Goal: Task Accomplishment & Management: Complete application form

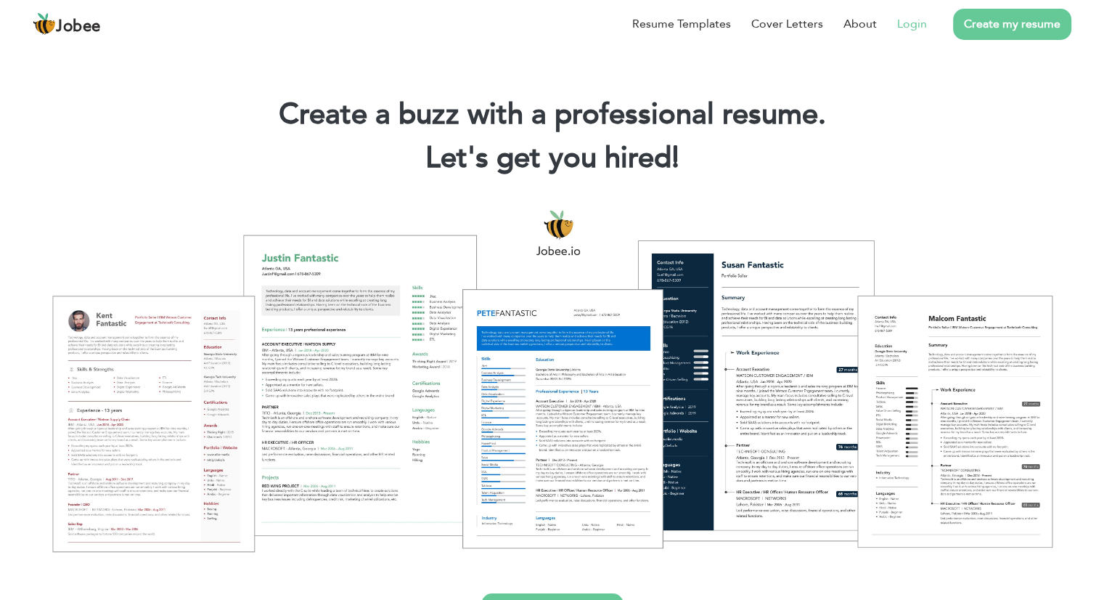
click at [899, 21] on link "Login" at bounding box center [912, 23] width 30 height 17
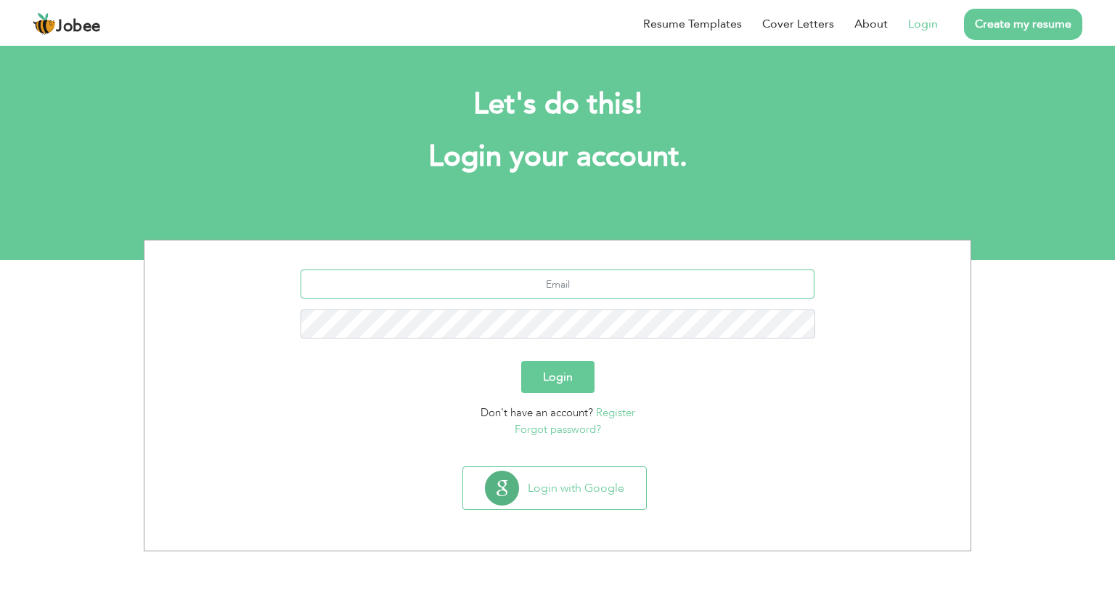
click at [562, 286] on input "text" at bounding box center [558, 283] width 515 height 29
type input "ranasabir5657@gmail.com"
click at [521, 361] on button "Login" at bounding box center [557, 377] width 73 height 32
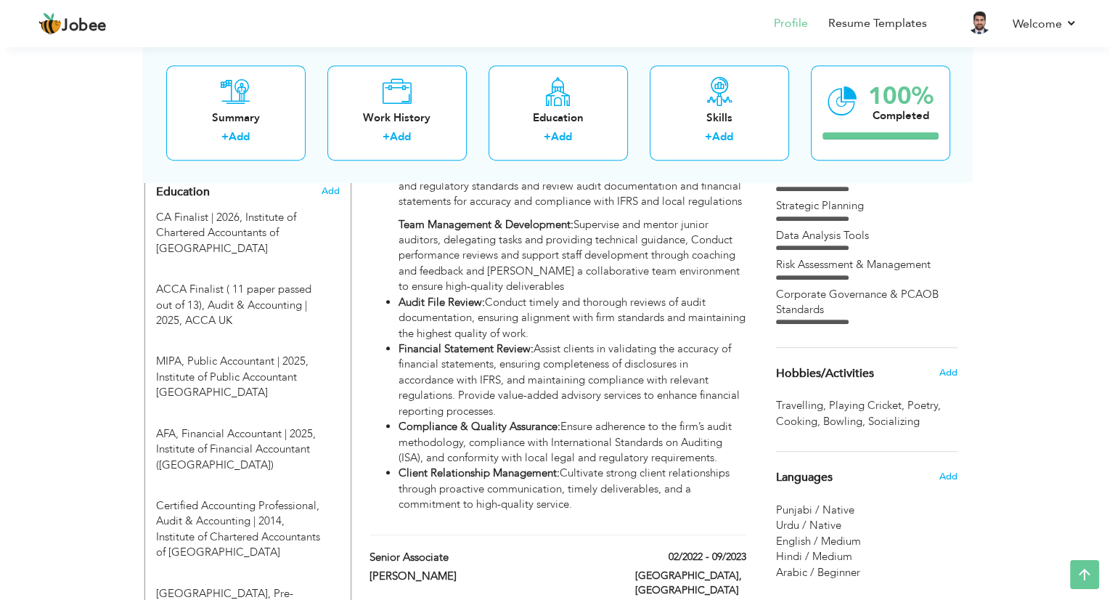
scroll to position [662, 0]
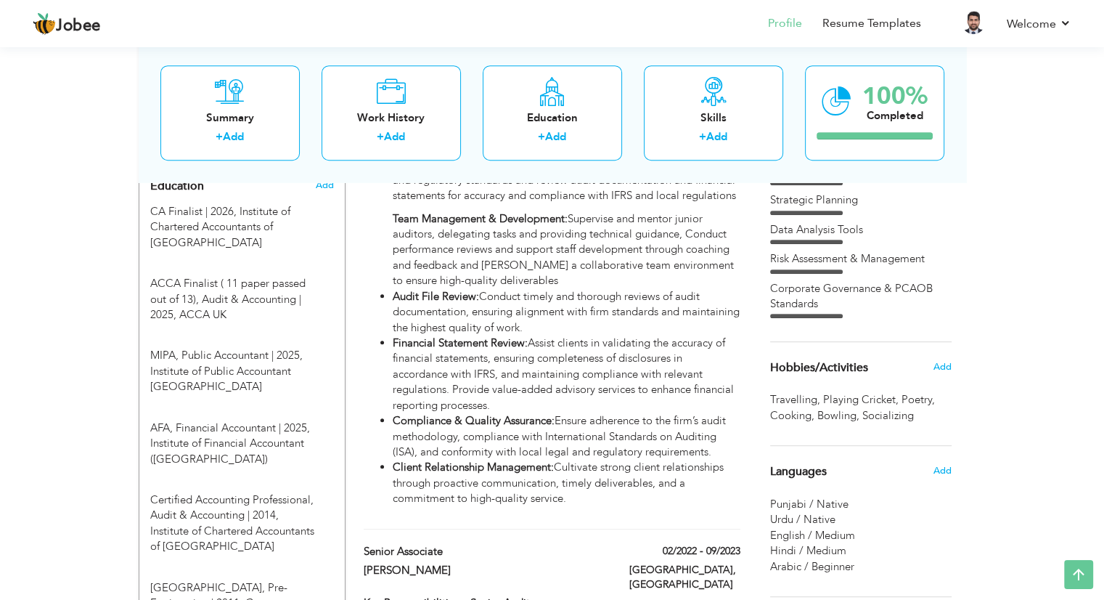
drag, startPoint x: 1107, startPoint y: 102, endPoint x: 1093, endPoint y: 219, distance: 117.7
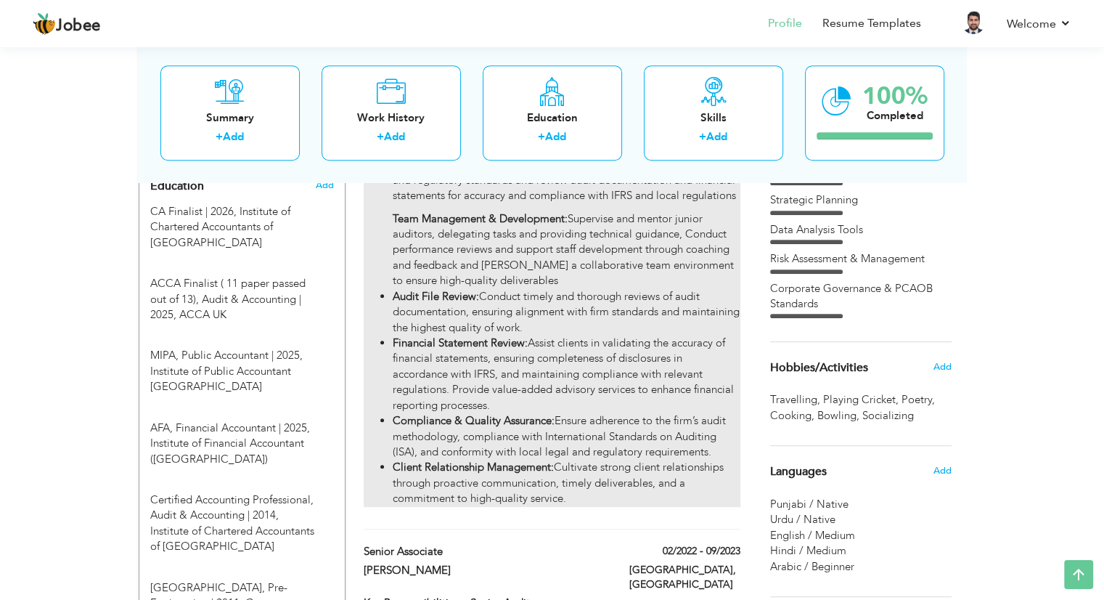
click at [508, 416] on li "Compliance & Quality Assurance: Ensure adherence to the firm’s audit methodolog…" at bounding box center [566, 436] width 347 height 46
type input "Assistant Manager"
type input "Grant Thornton"
type input "10/2023"
type input "United Arab Emirates"
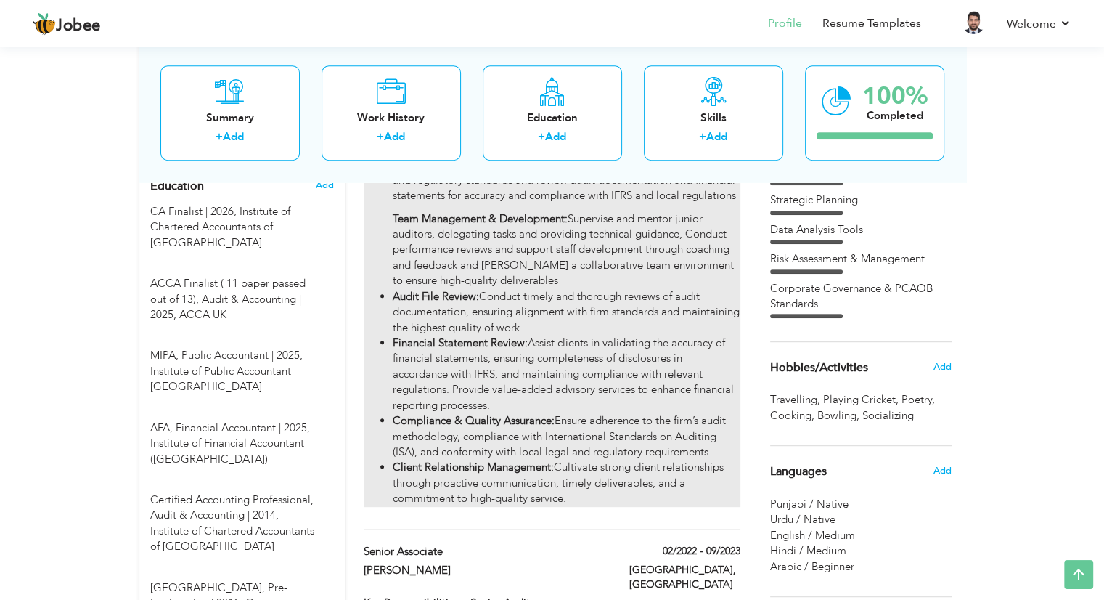
type input "Dubai"
checkbox input "true"
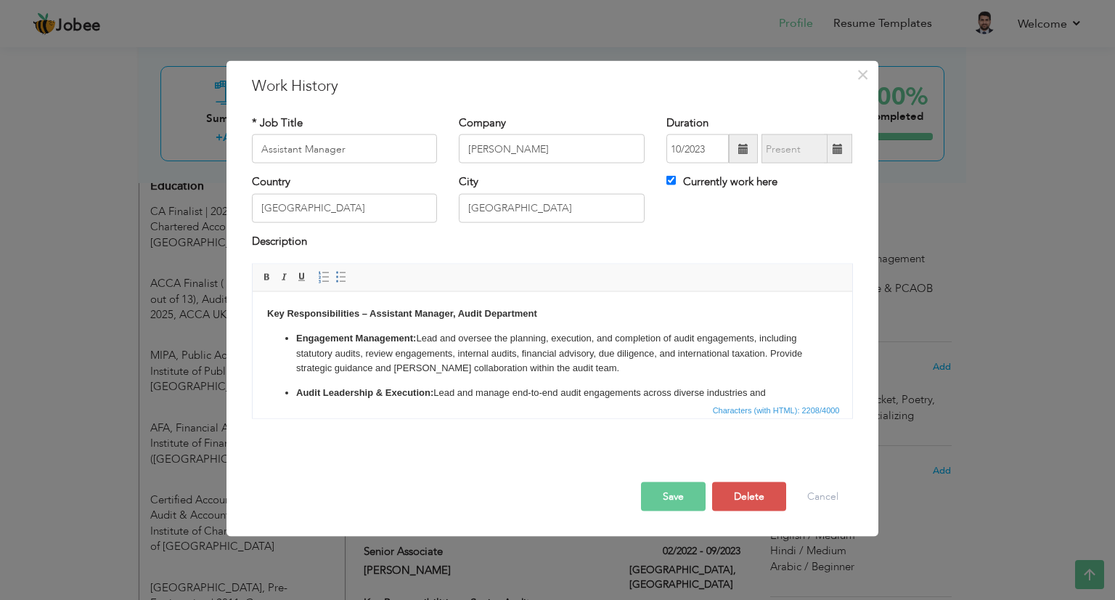
click at [410, 343] on li "Engagement Management: Lead and oversee the planning, execution, and completion…" at bounding box center [551, 352] width 513 height 45
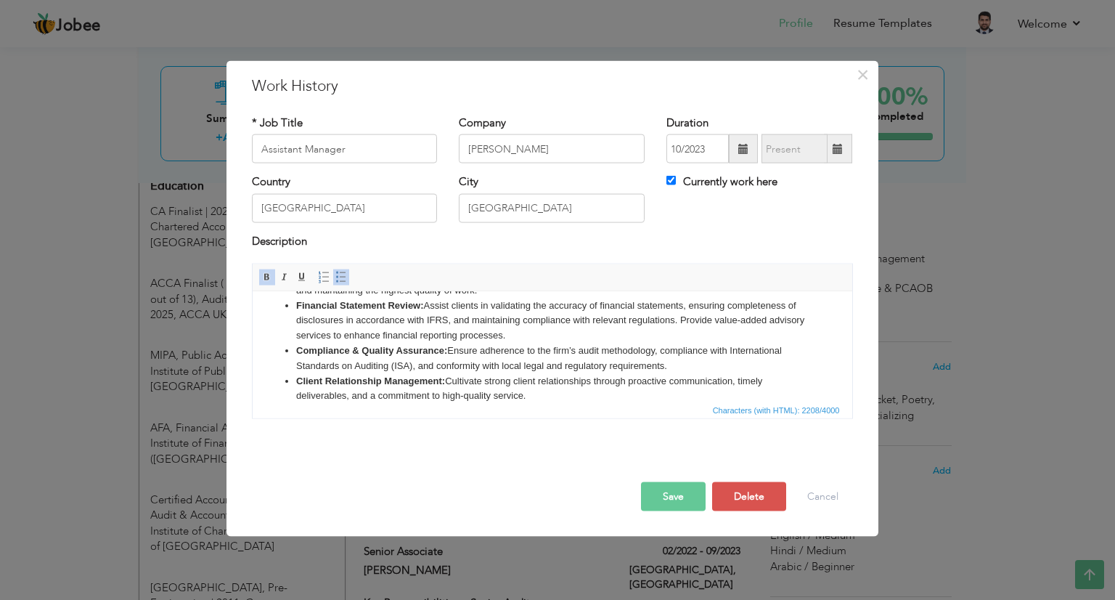
scroll to position [233, 0]
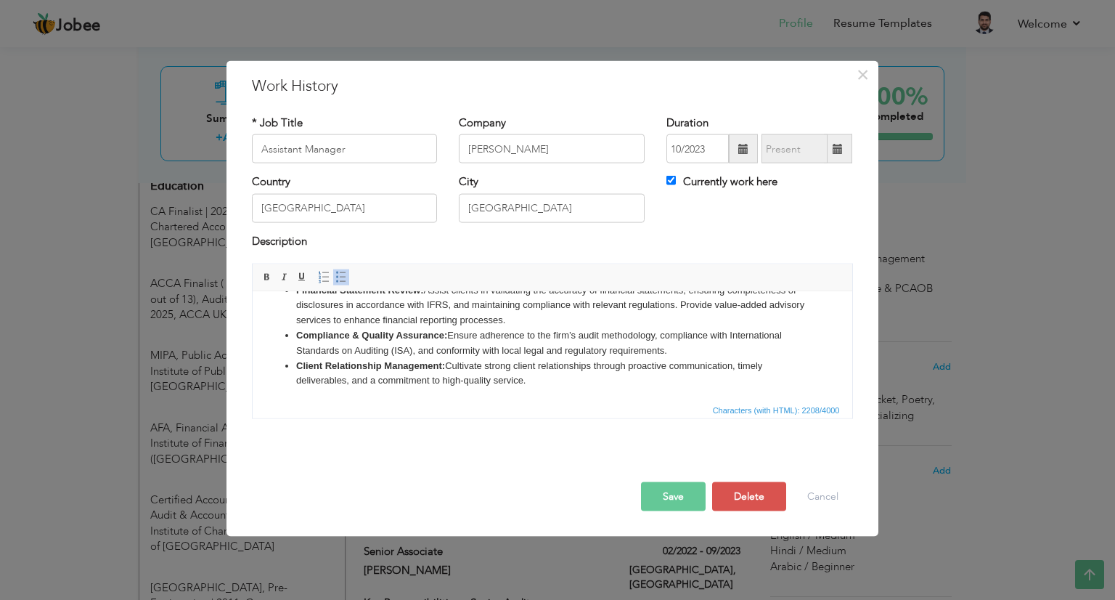
click at [669, 358] on li "Compliance & Quality Assurance: Ensure adherence to the firm’s audit methodolog…" at bounding box center [551, 342] width 513 height 30
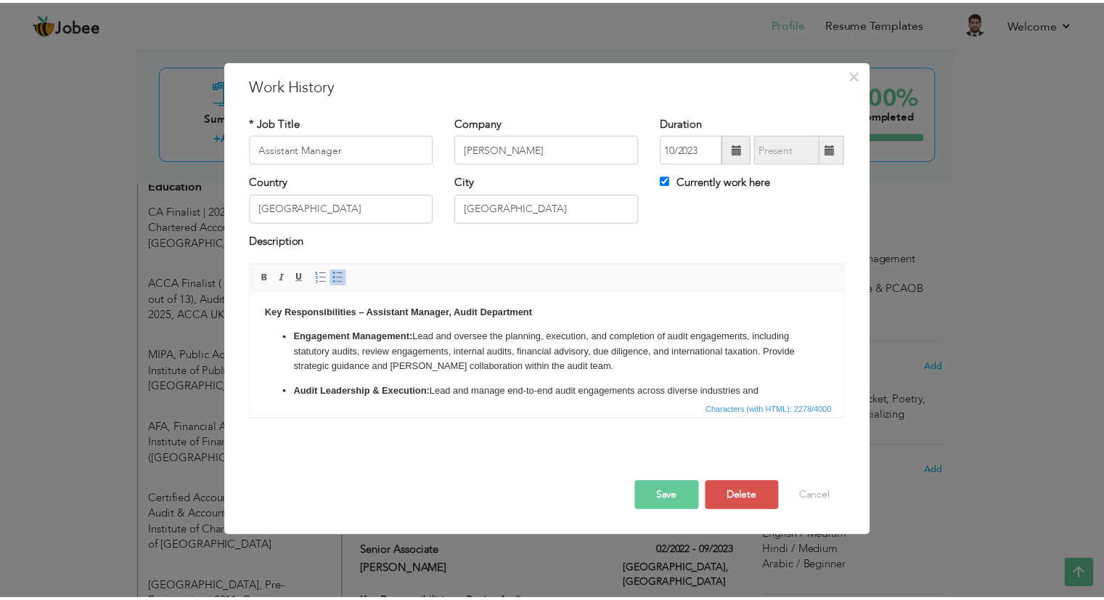
scroll to position [0, 0]
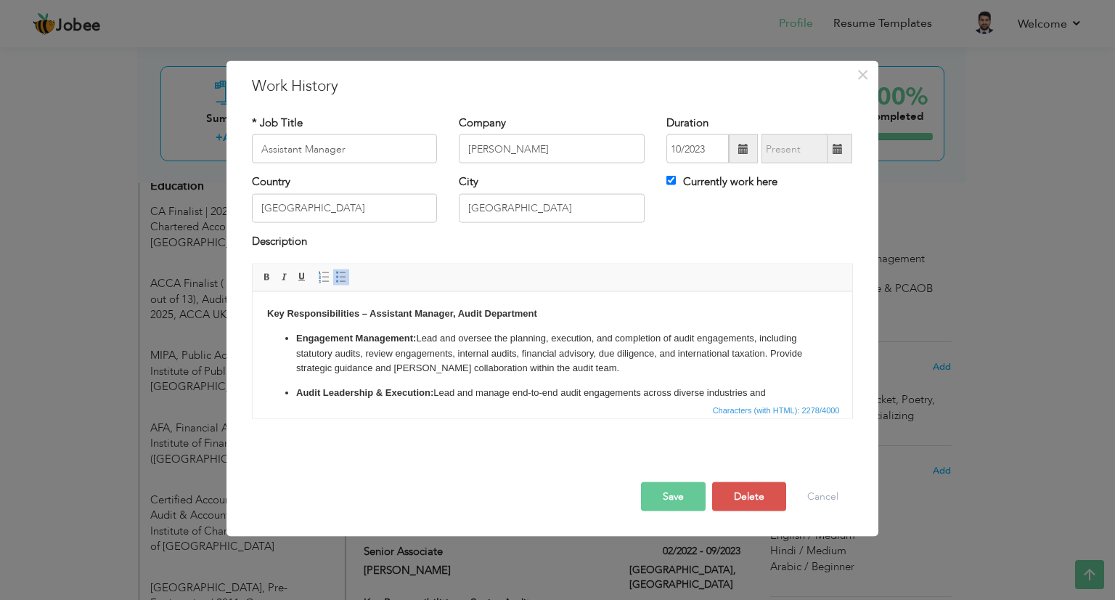
click at [674, 497] on button "Save" at bounding box center [673, 496] width 65 height 29
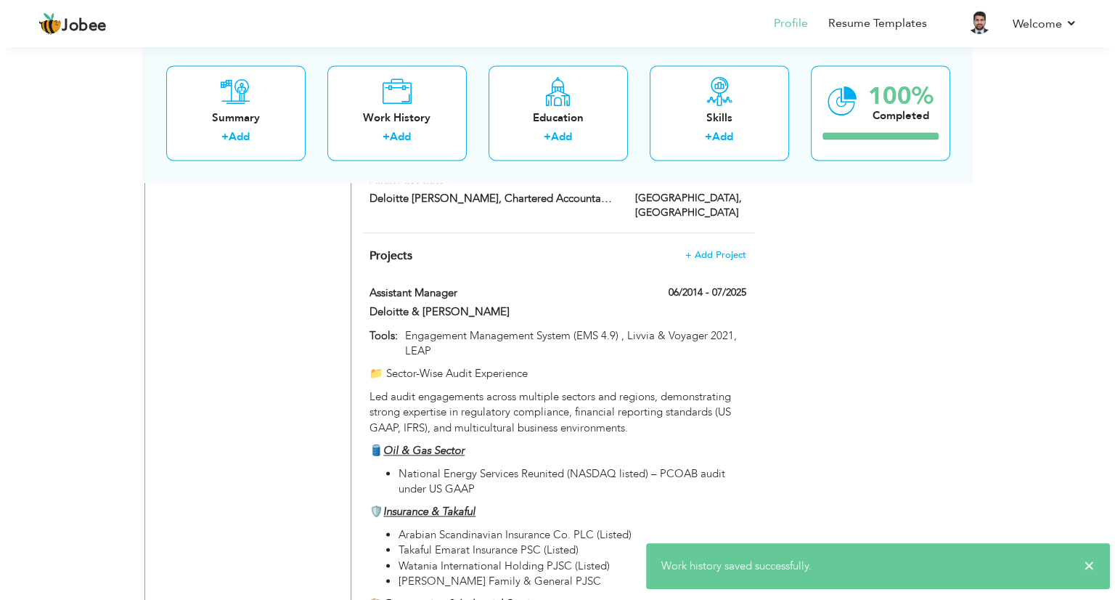
scroll to position [2165, 0]
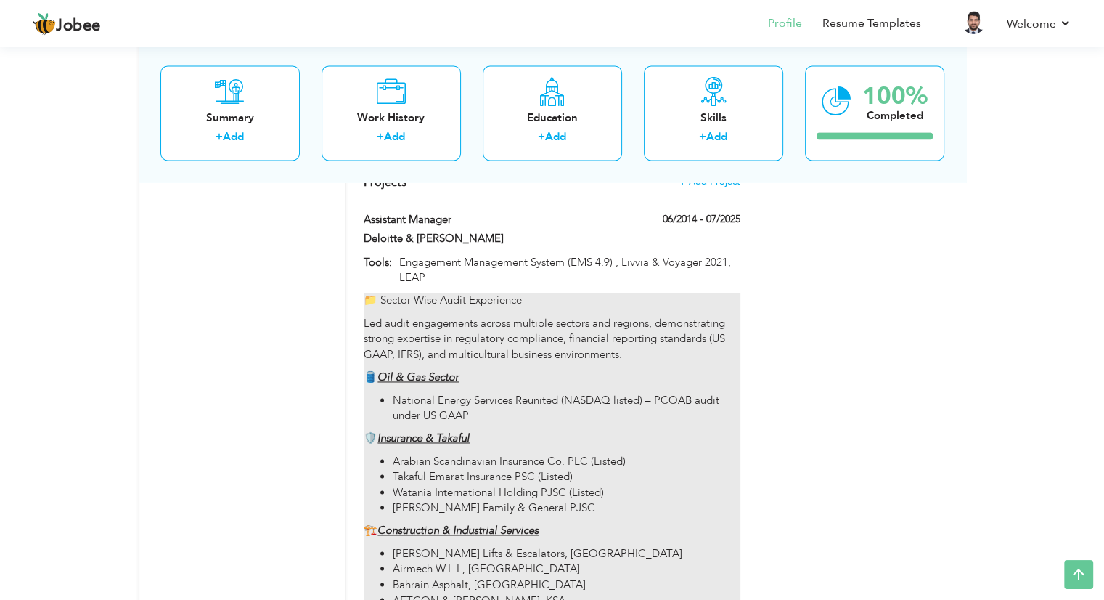
click at [480, 393] on li "National Energy Services Reunited (NASDAQ listed) – PCOAB audit under US GAAP" at bounding box center [566, 408] width 347 height 31
type input "Assistant Manager"
type input "Deloitte & Grant Thornton"
type input "06/2014"
type input "07/2025"
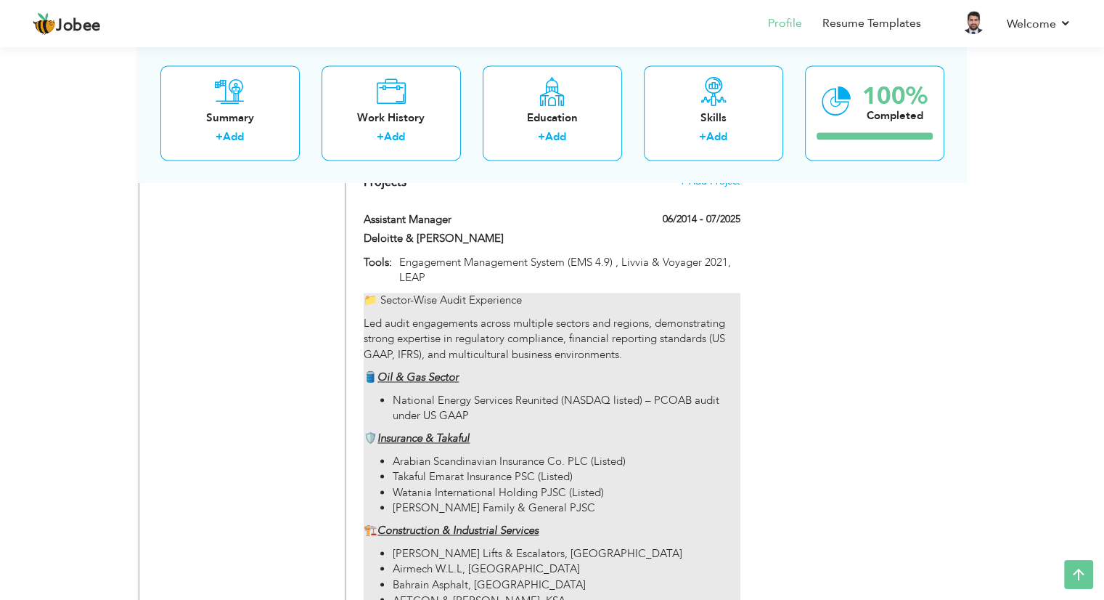
type input "Engagement Management System (EMS 4.9) , Livvia & Voyager 2021, LEAP"
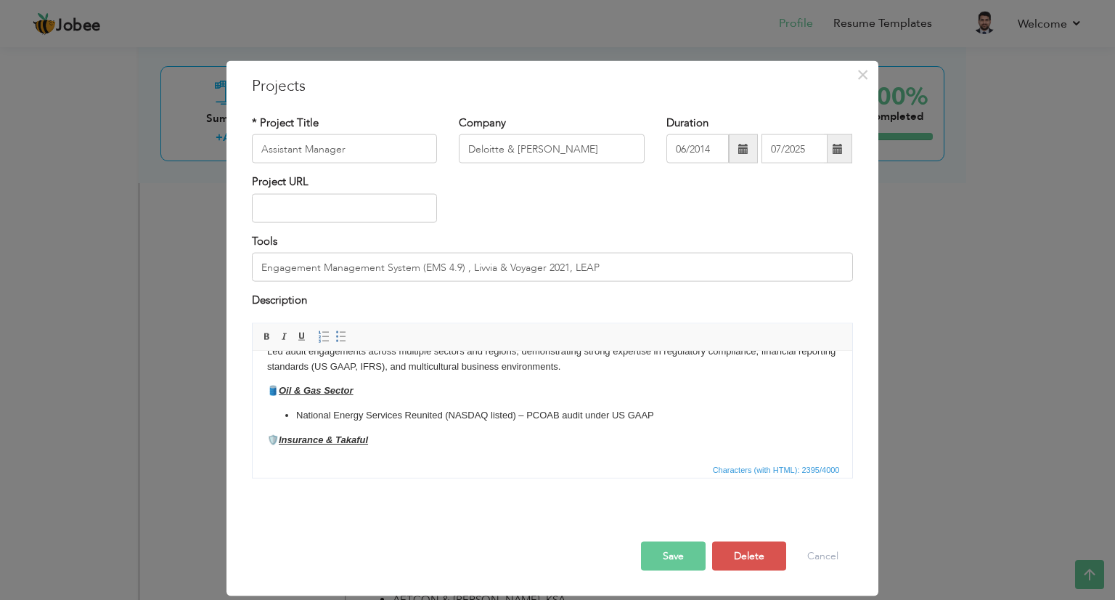
scroll to position [38, 0]
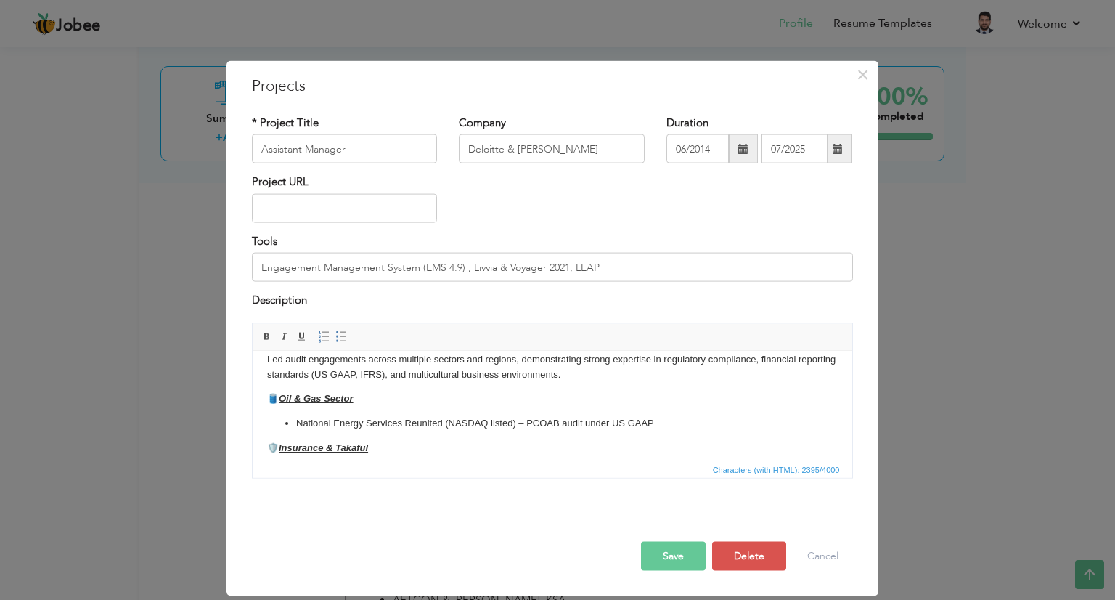
click at [658, 422] on li "National Energy Services Reunited (NASDAQ listed) – PCOAB audit under US GAAP" at bounding box center [551, 422] width 513 height 15
click at [475, 444] on p "🛡️ Insurance & Takaful" at bounding box center [551, 447] width 571 height 15
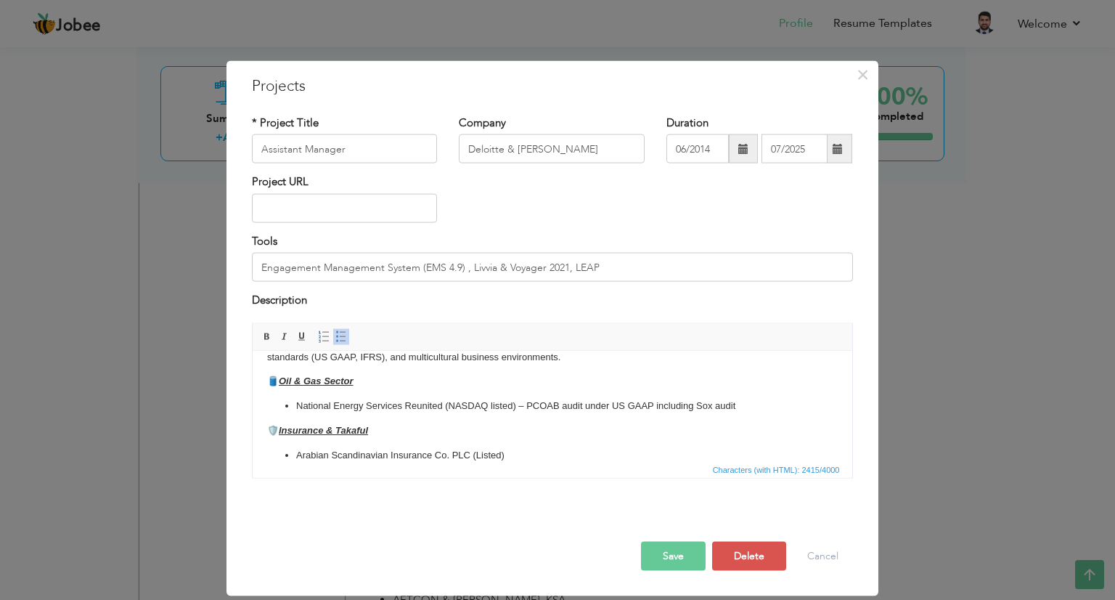
scroll to position [71, 0]
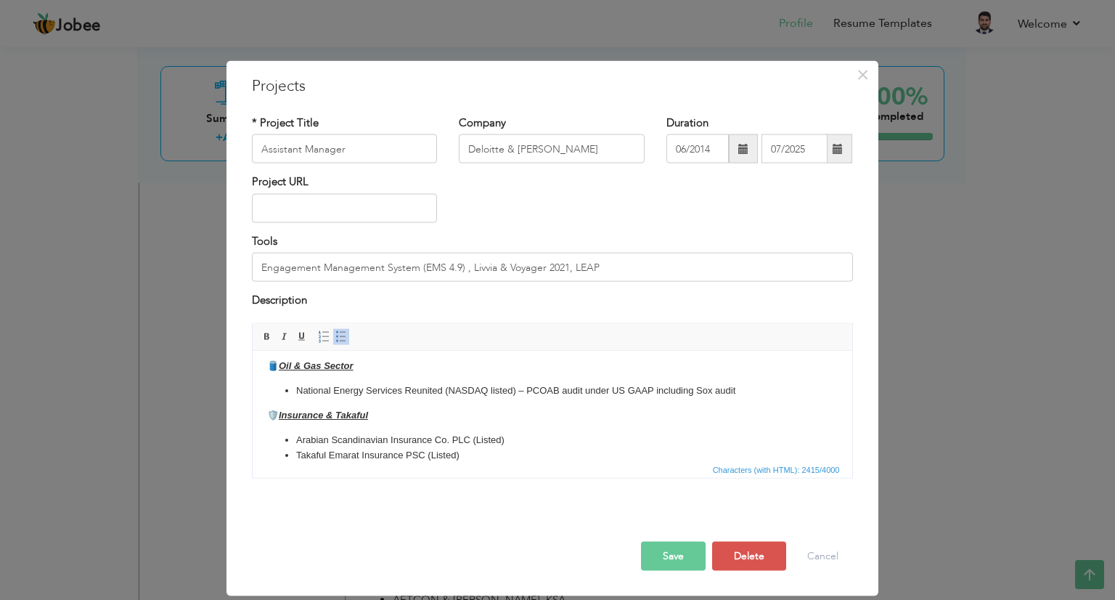
click at [526, 441] on li "Arabian Scandinavian Insurance Co. PLC (Listed)" at bounding box center [551, 439] width 513 height 15
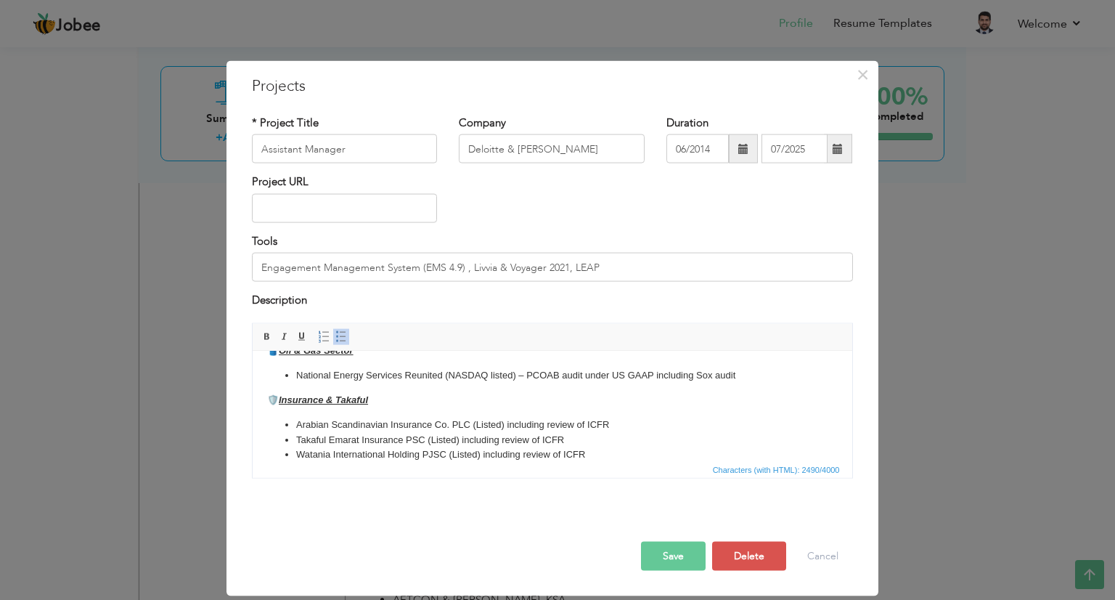
click at [651, 544] on button "Save" at bounding box center [673, 555] width 65 height 29
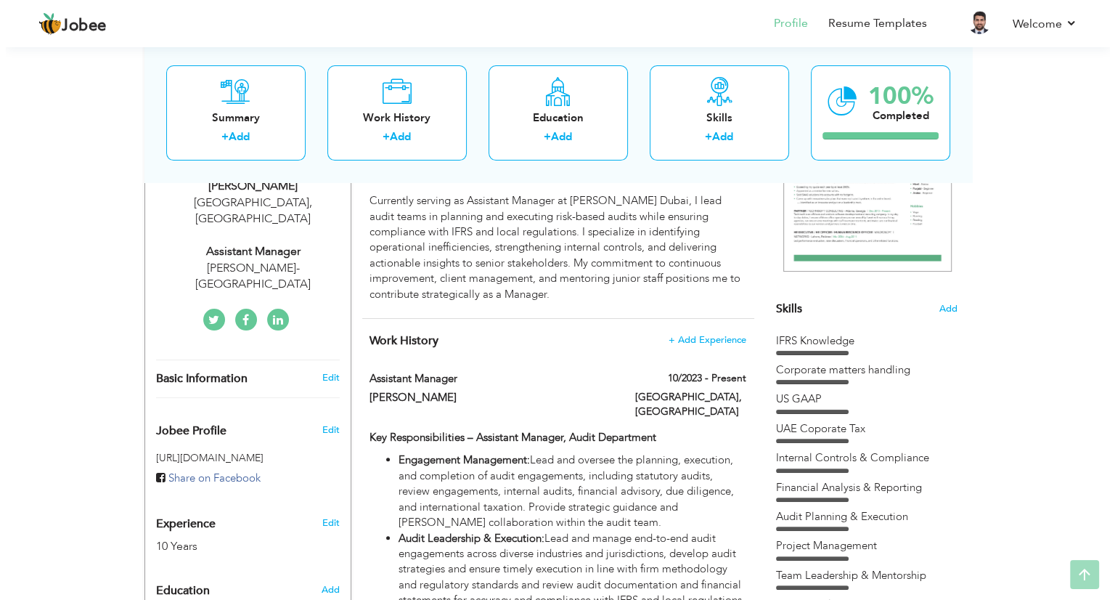
scroll to position [308, 0]
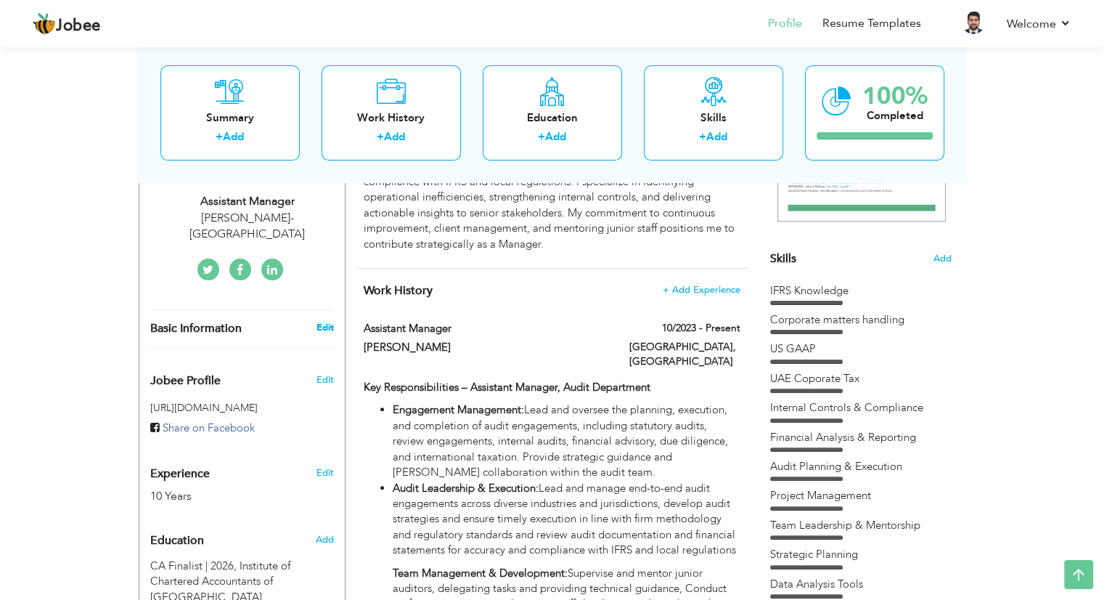
click at [317, 321] on link "Edit" at bounding box center [324, 327] width 17 height 13
type input "Muhamad"
type input "Sabir"
type input "+971 52 2277920"
select select "number:228"
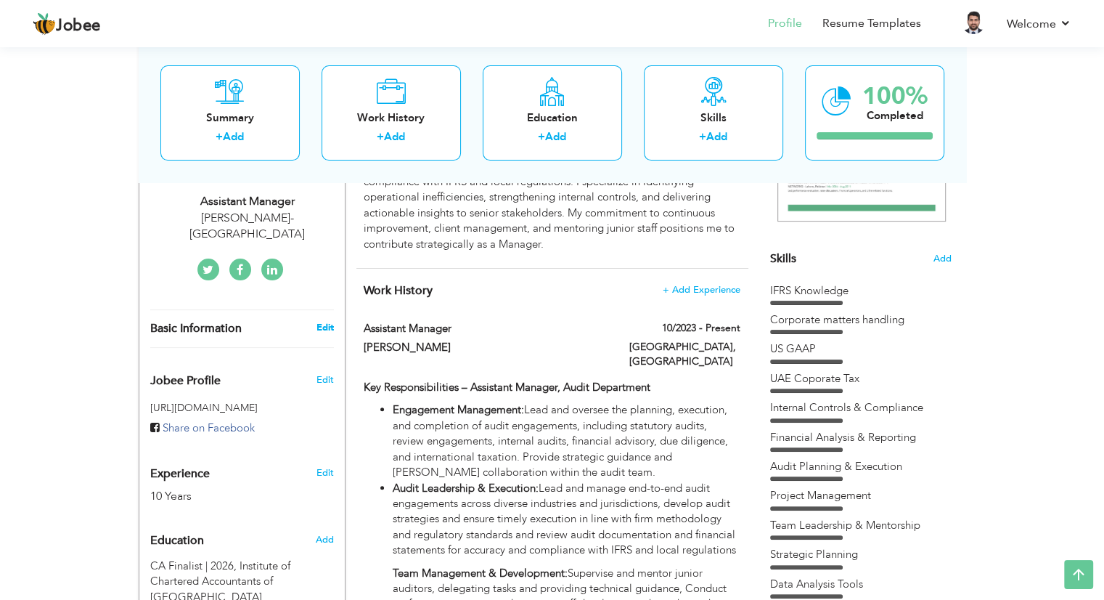
type input "Dubai"
select select "number:12"
type input "Grant Thornton- UAE"
type input "Assistant Manager"
type input "https://www.linkedin.com/in/muhammad-sabir-705335b0/"
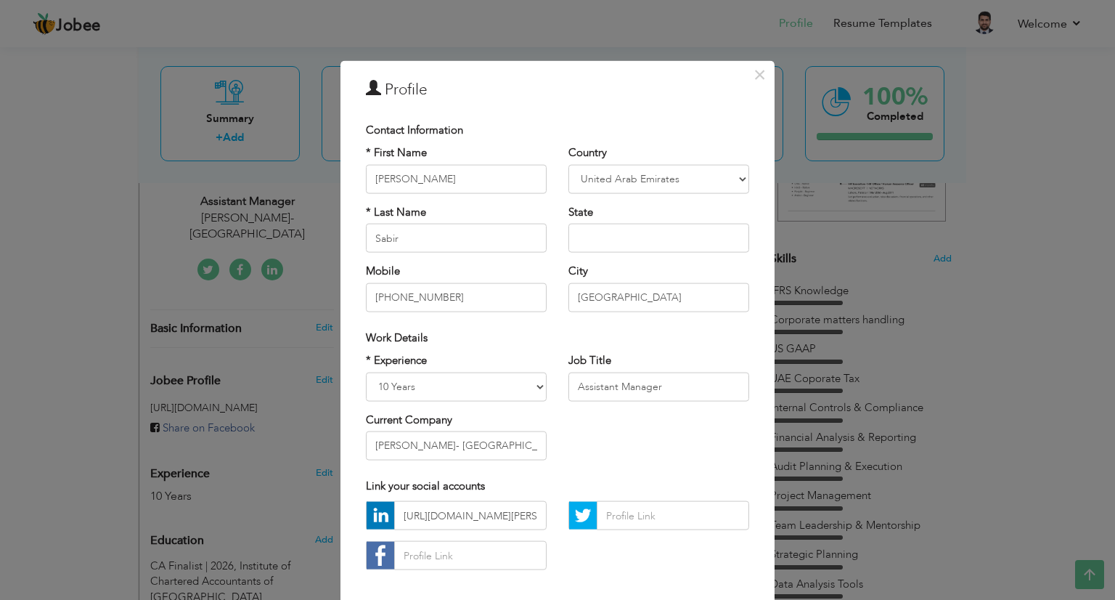
click at [679, 451] on div "* Experience Entry Level Less than 1 Year 1 Year 2 Years 3 Years 4 Years 5 Year…" at bounding box center [557, 412] width 405 height 118
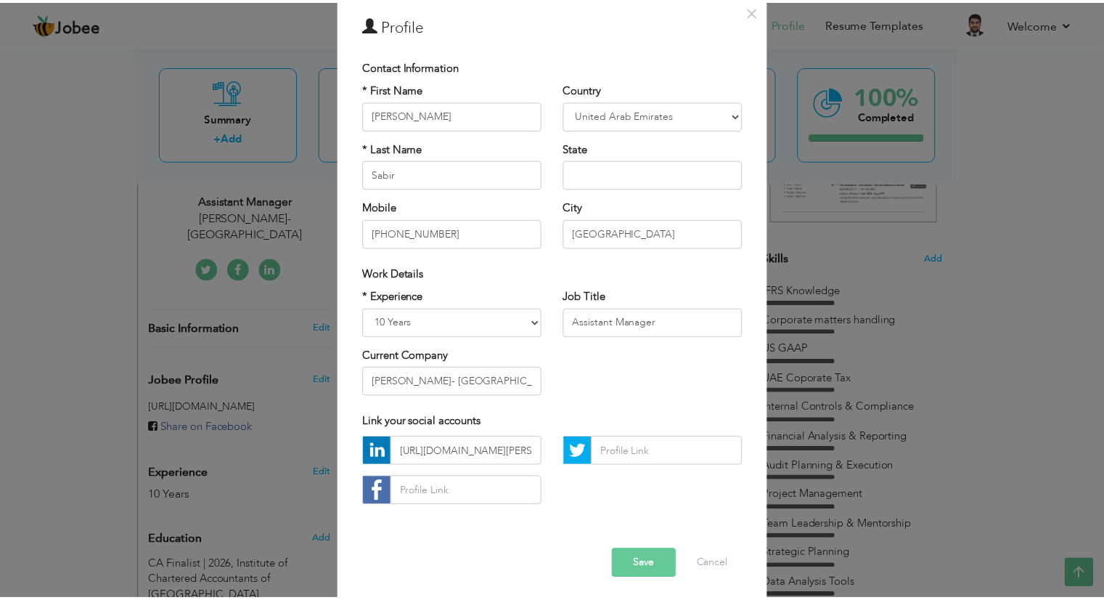
scroll to position [69, 0]
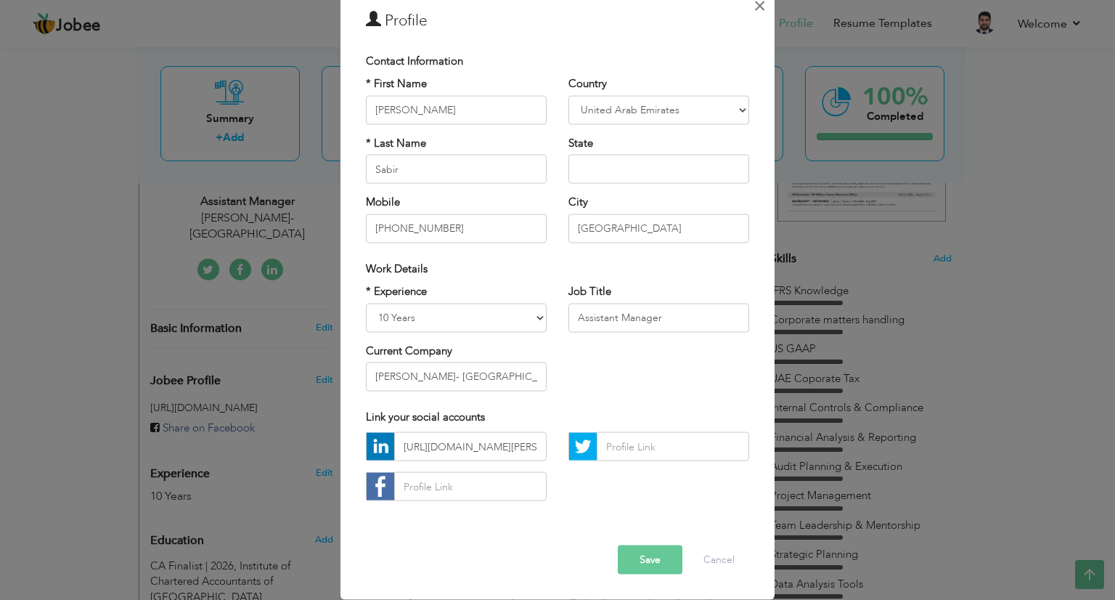
click at [754, 13] on span "×" at bounding box center [760, 6] width 12 height 26
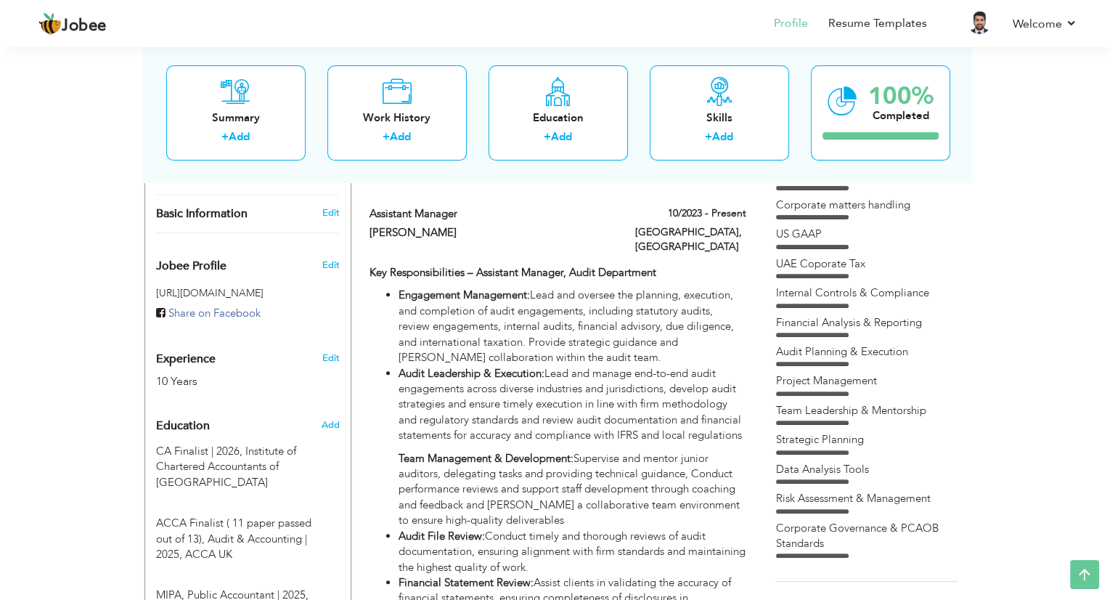
scroll to position [420, 0]
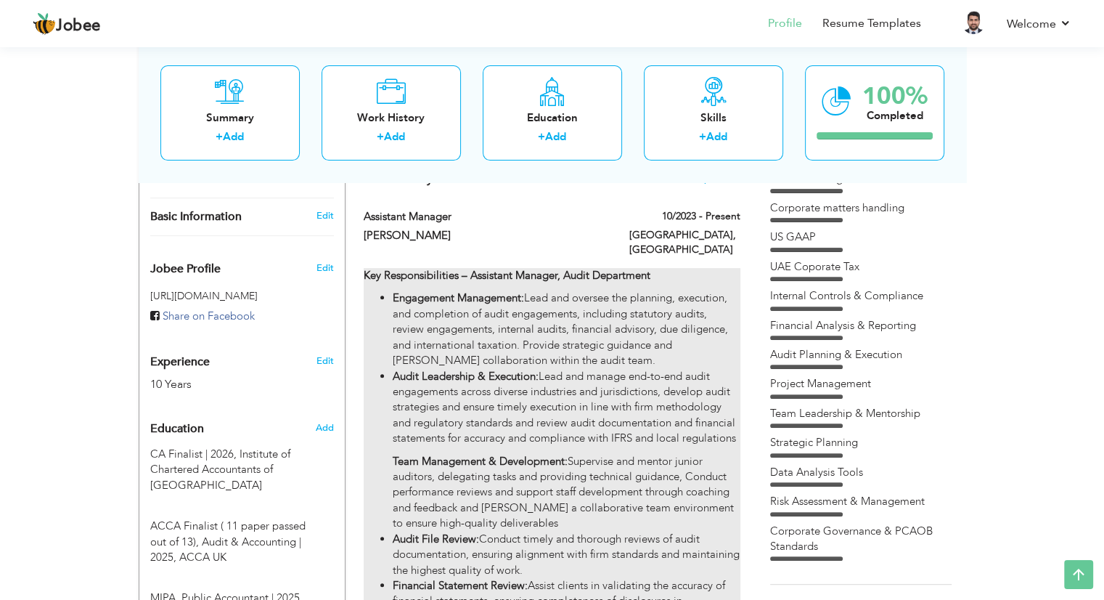
click at [558, 347] on li "Engagement Management: Lead and oversee the planning, execution, and completion…" at bounding box center [566, 329] width 347 height 78
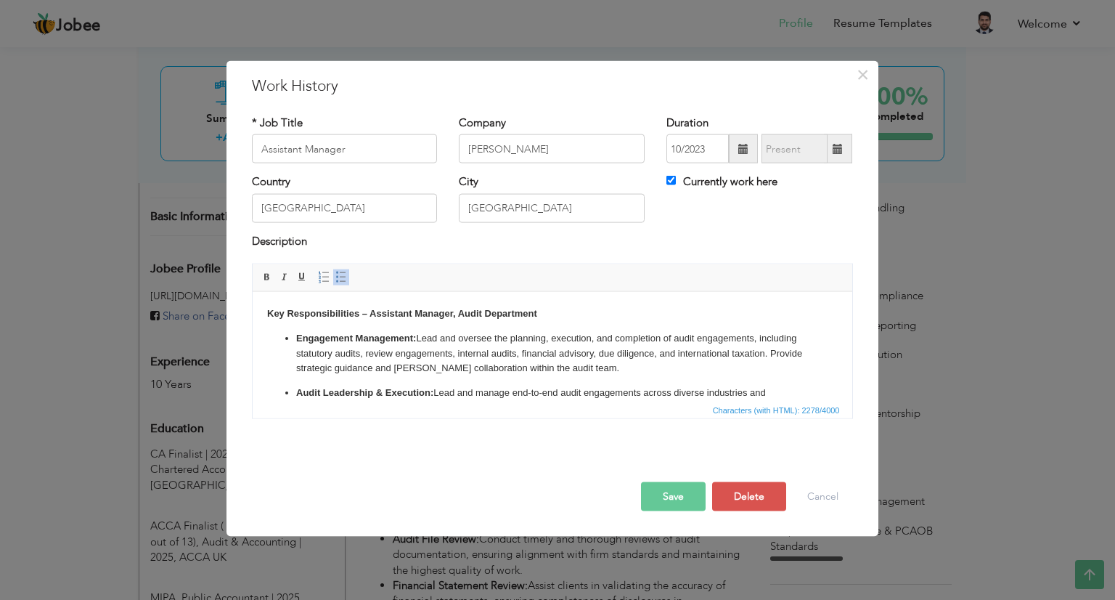
click at [754, 338] on li "Engagement Management: Lead and oversee the planning, execution, and completion…" at bounding box center [551, 352] width 513 height 45
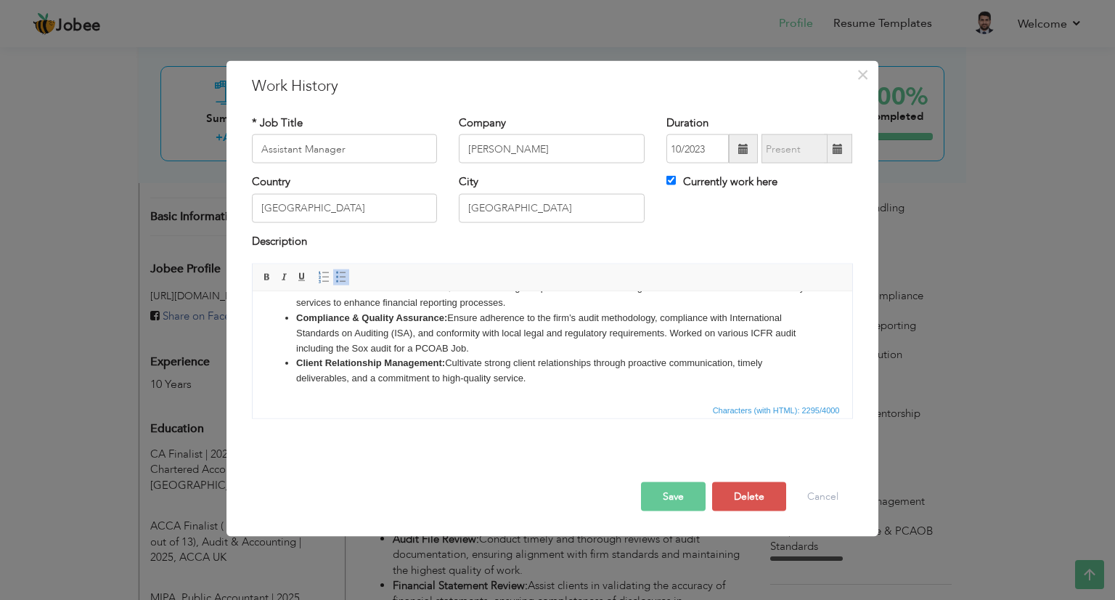
scroll to position [265, 0]
click at [687, 490] on button "Save" at bounding box center [673, 496] width 65 height 29
click at [645, 521] on div "× Work History * Job Title Assistant Manager Company Grant Thornton Duration 10…" at bounding box center [552, 298] width 652 height 475
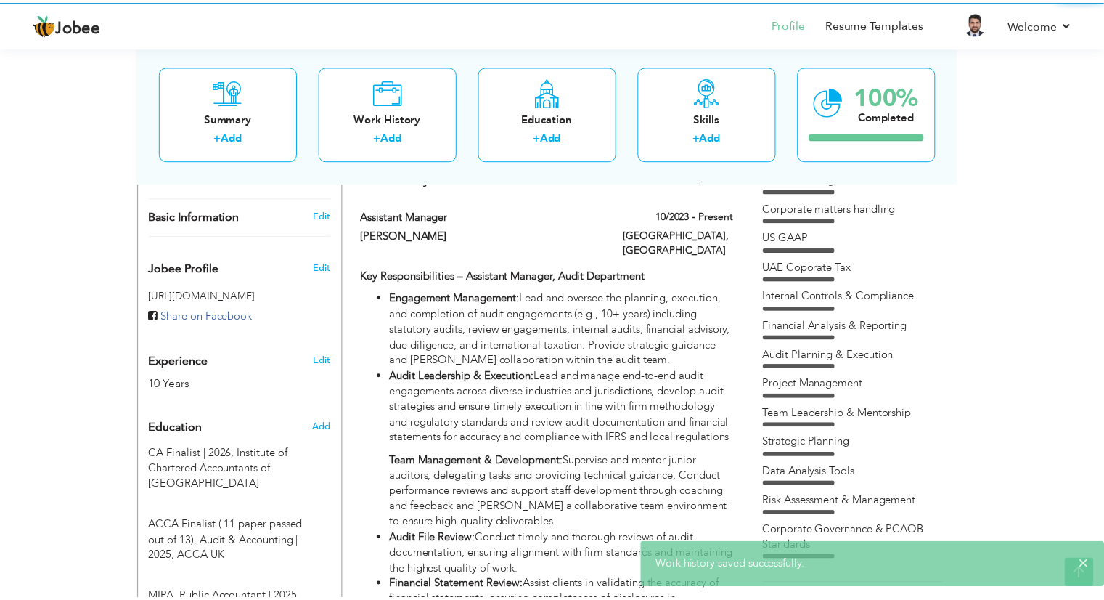
scroll to position [0, 0]
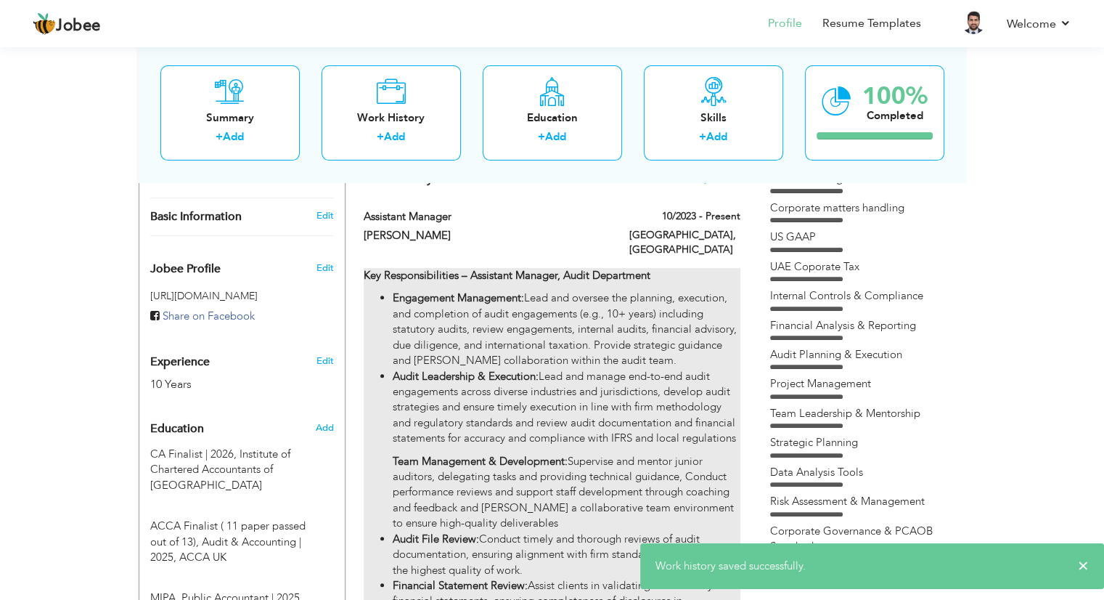
click at [563, 489] on li "Audit Leadership & Execution: Lead and manage end-to-end audit engagements acro…" at bounding box center [566, 450] width 347 height 163
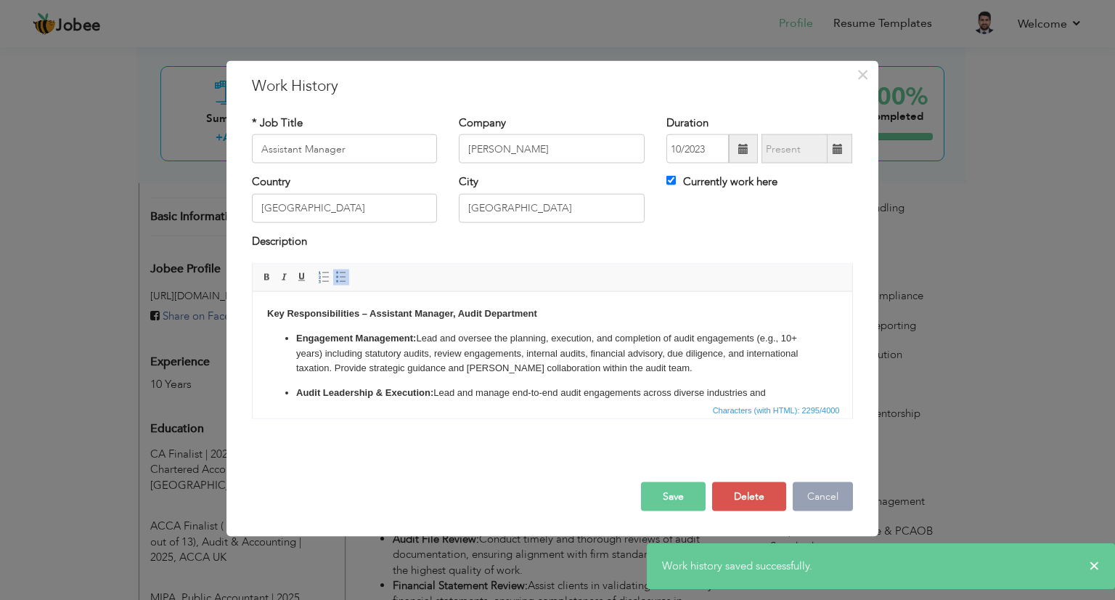
click at [815, 492] on button "Cancel" at bounding box center [823, 496] width 60 height 29
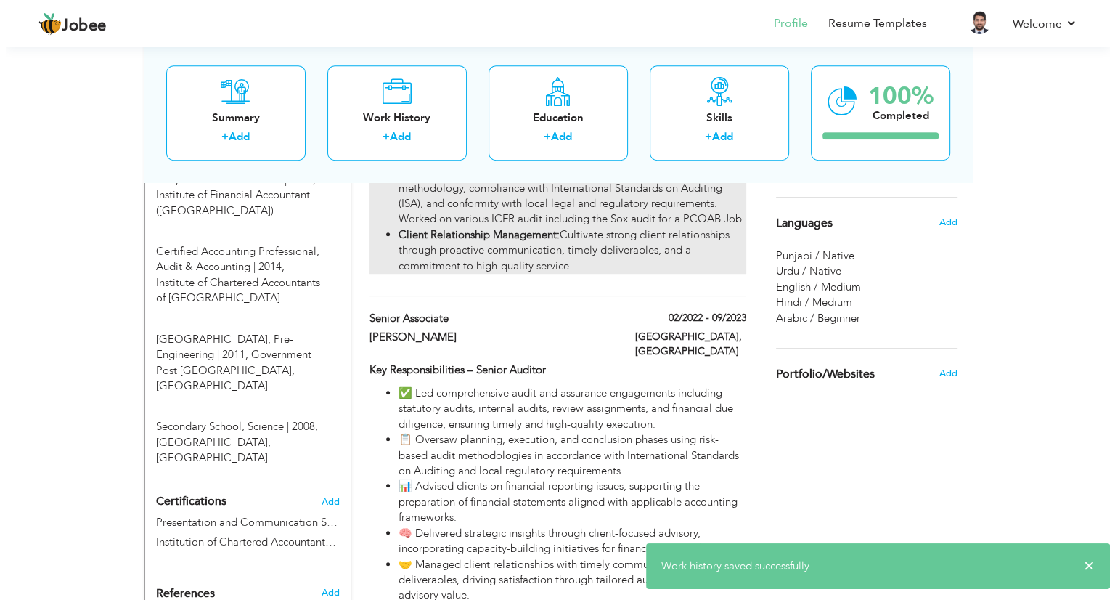
scroll to position [944, 0]
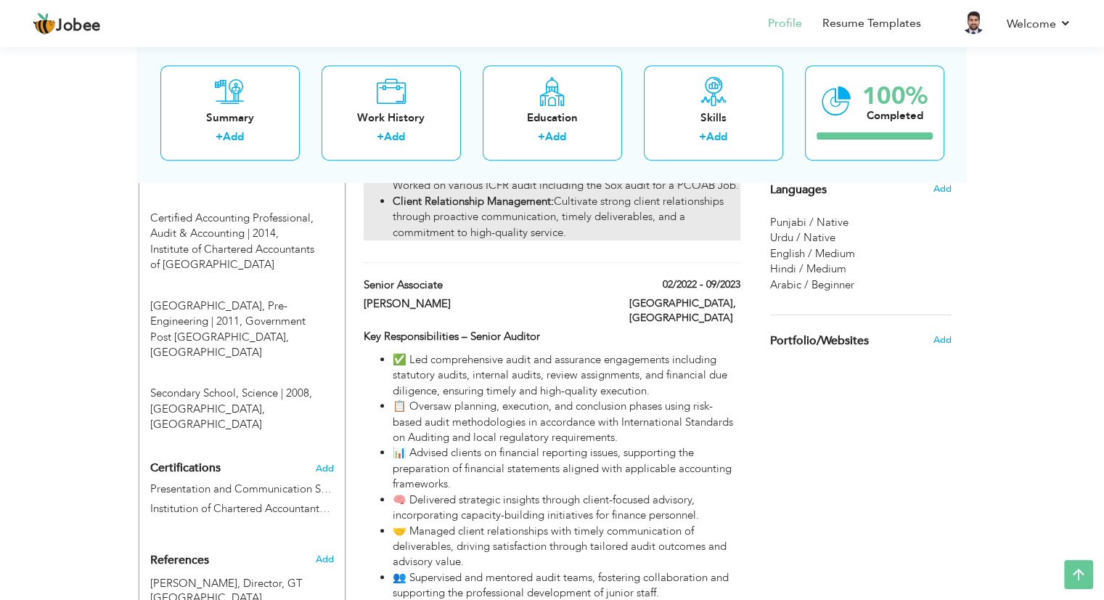
click at [531, 523] on li "🤝 Managed client relationships with timely communication of deliverables, drivi…" at bounding box center [566, 546] width 347 height 46
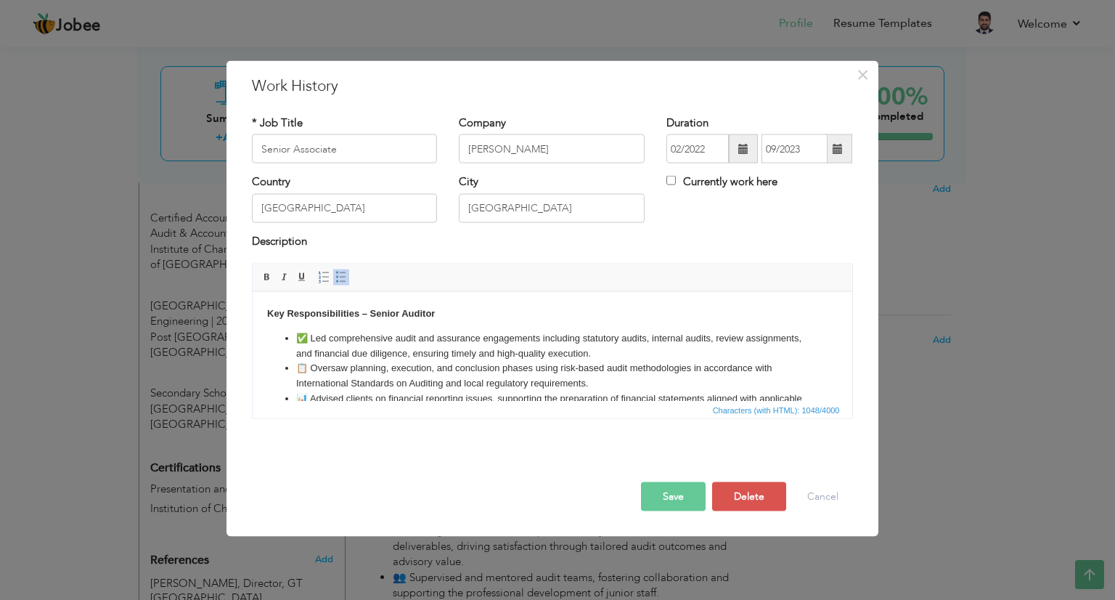
click at [316, 339] on li "✅ Led comprehensive audit and assurance engagements including statutory audits,…" at bounding box center [551, 345] width 513 height 30
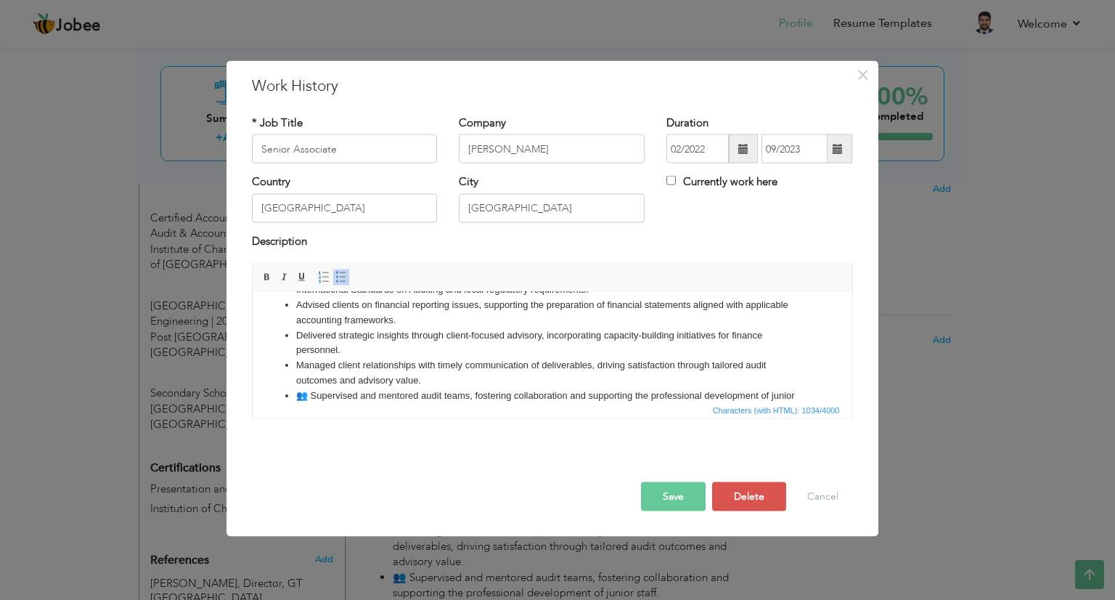
scroll to position [109, 0]
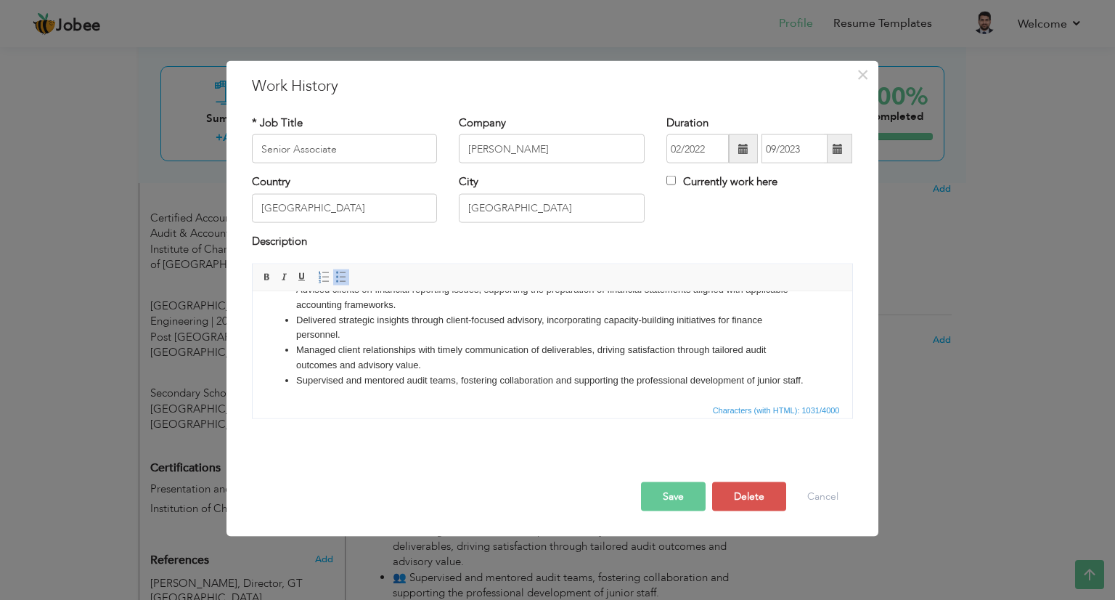
click at [693, 494] on button "Save" at bounding box center [673, 496] width 65 height 29
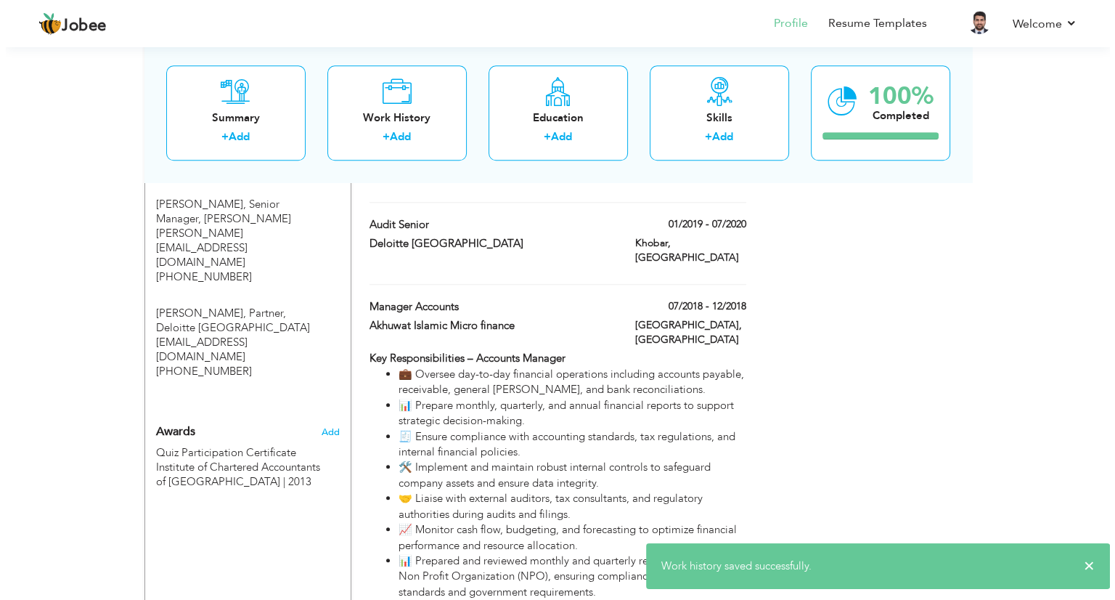
scroll to position [1469, 0]
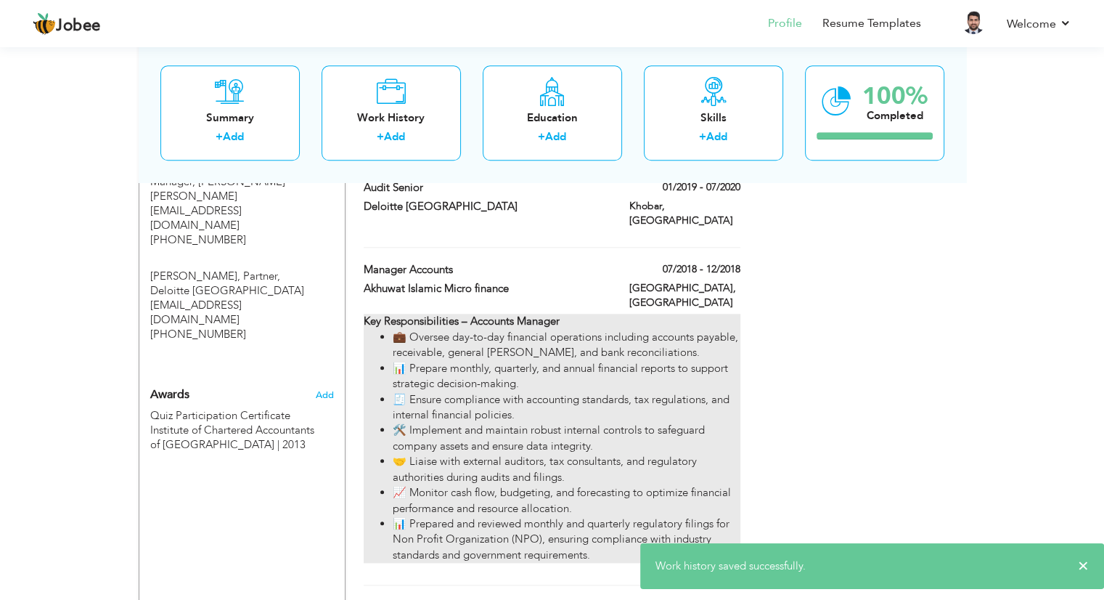
click at [444, 516] on li "📊 Prepared and reviewed monthly and quarterly regulatory filings for Non Profit…" at bounding box center [566, 539] width 347 height 46
type input "Manager Accounts"
type input "Akhuwat Islamic Micro finance"
type input "07/2018"
type input "12/2018"
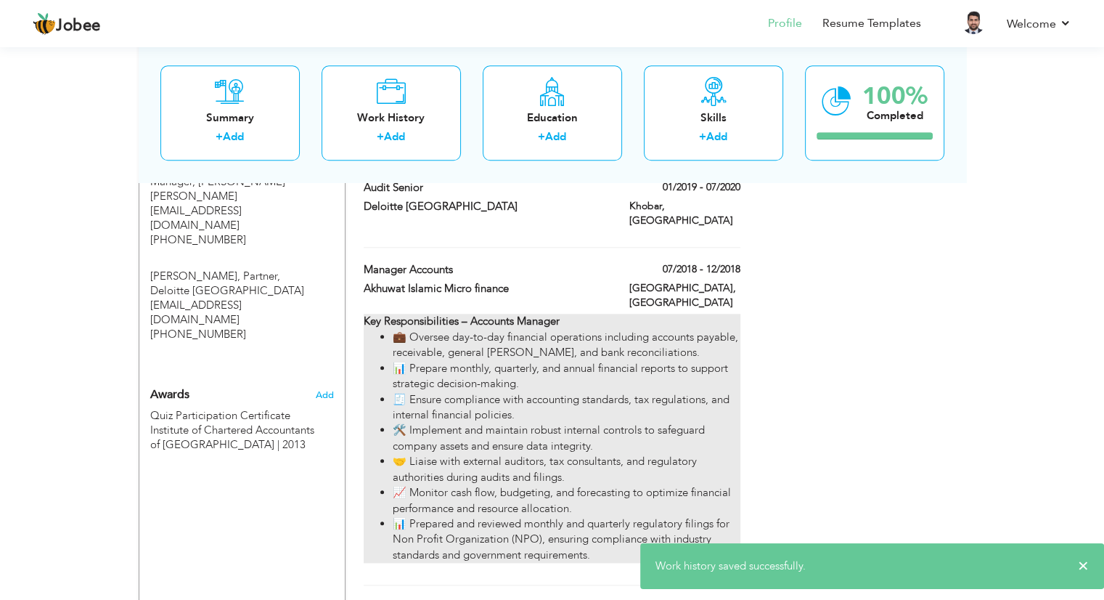
type input "Pakistan"
type input "Lahore"
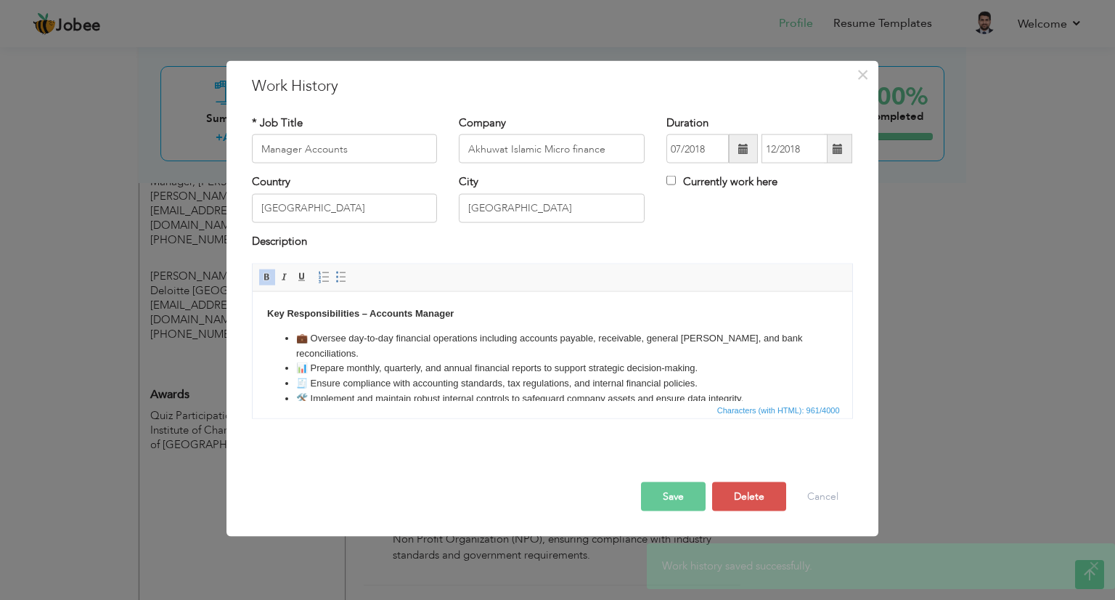
click at [315, 343] on li "💼 Oversee day-to-day financial operations including accounts payable, receivabl…" at bounding box center [551, 345] width 513 height 30
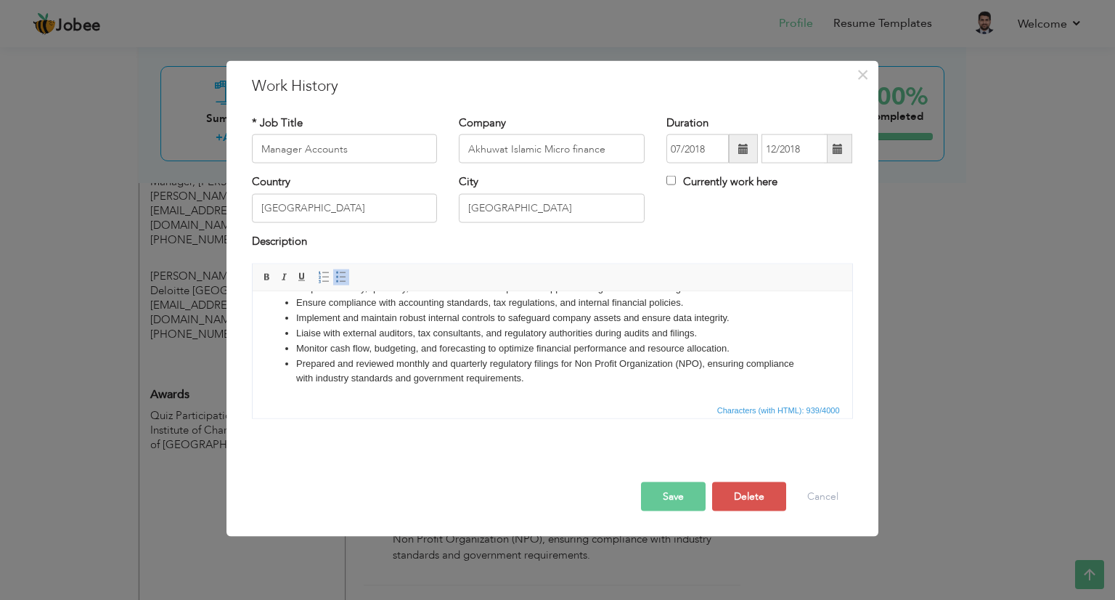
scroll to position [80, 0]
click at [673, 492] on button "Save" at bounding box center [673, 496] width 65 height 29
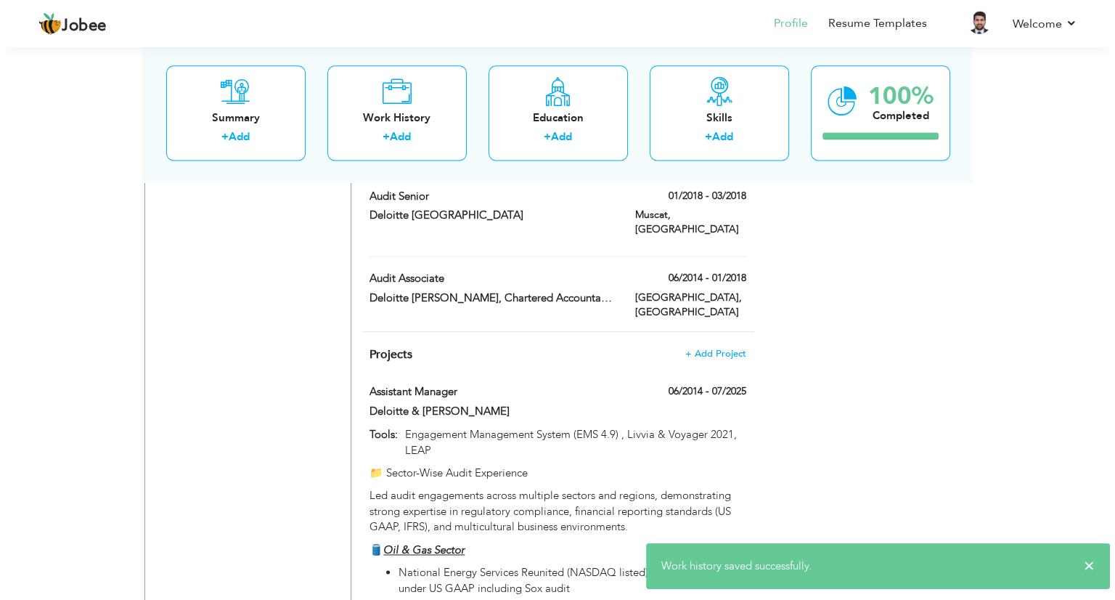
scroll to position [1993, 0]
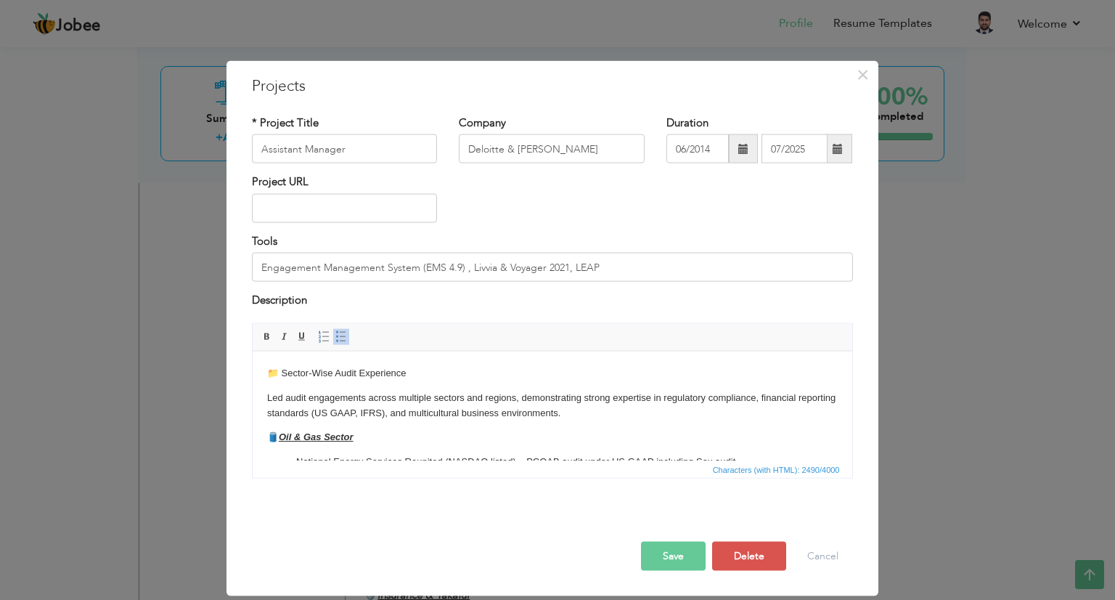
click at [283, 433] on strong "Oil & Gas Sector" at bounding box center [315, 435] width 75 height 11
click at [270, 338] on span at bounding box center [267, 336] width 12 height 12
click at [296, 338] on span at bounding box center [302, 336] width 12 height 12
click at [284, 335] on span at bounding box center [285, 336] width 12 height 12
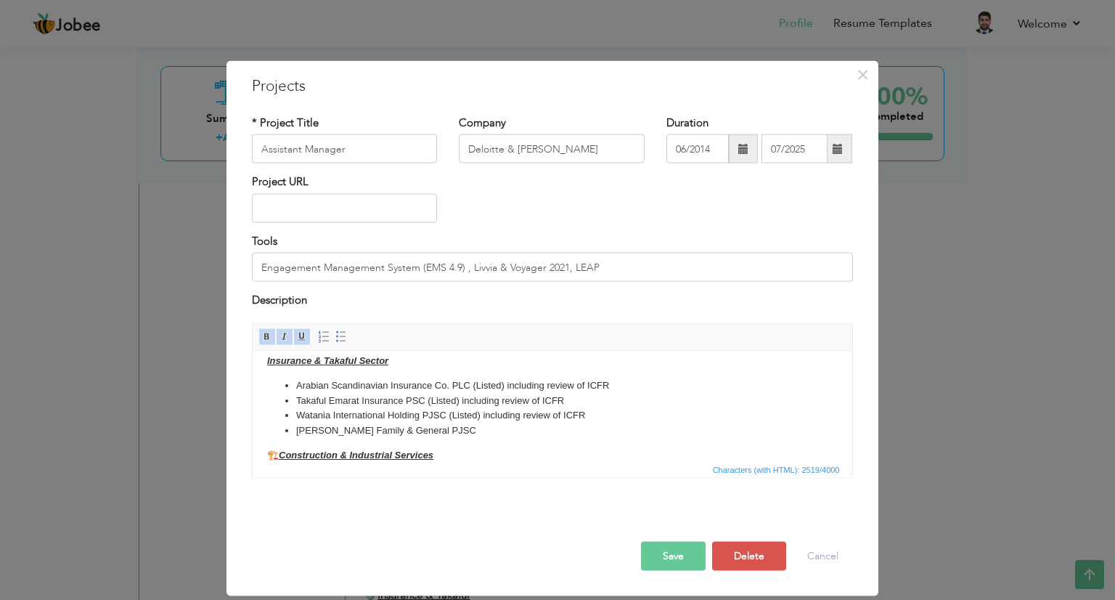
scroll to position [150, 0]
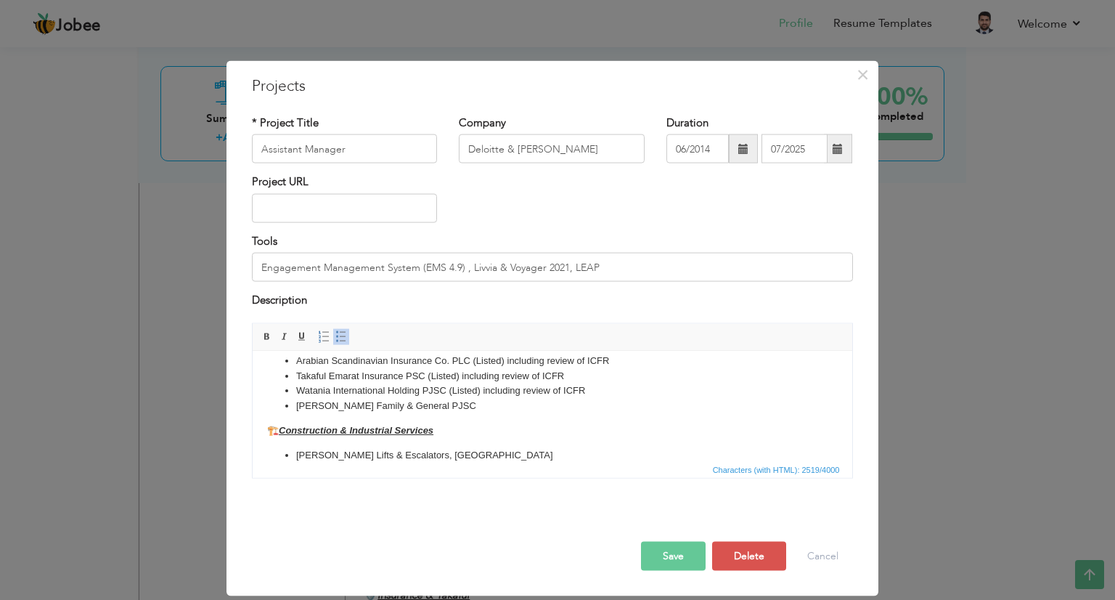
click at [283, 427] on strong "Construction & Industrial Services" at bounding box center [355, 429] width 155 height 11
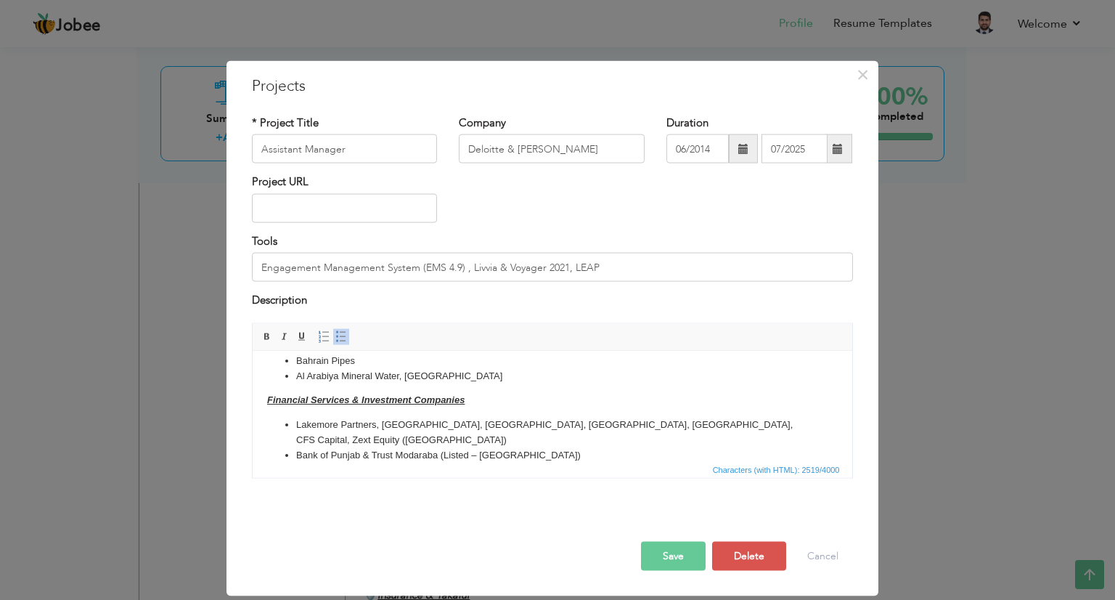
scroll to position [609, 0]
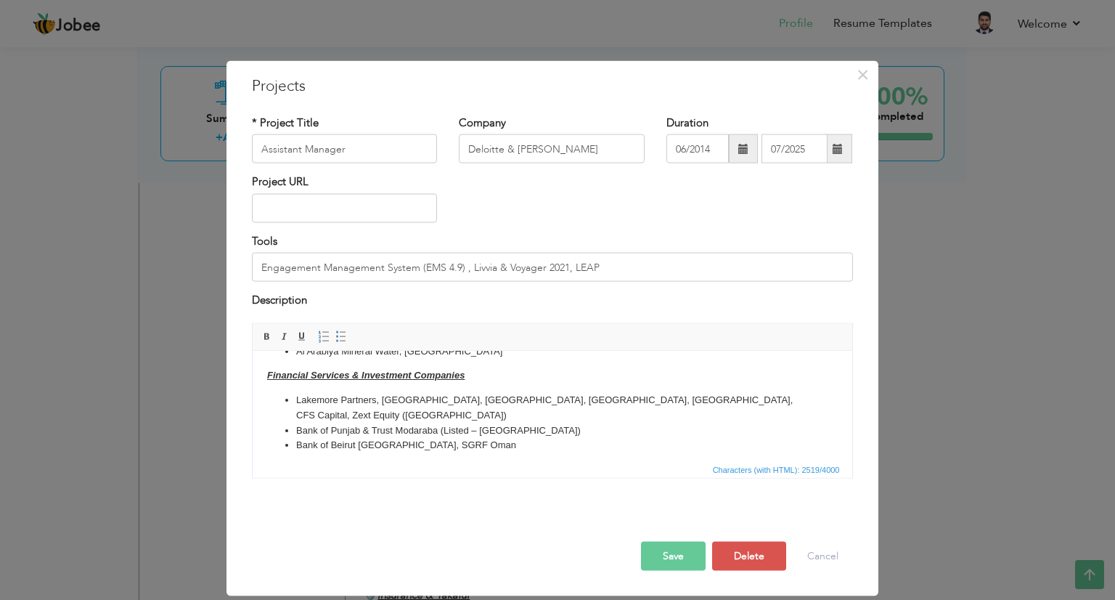
click at [437, 422] on li "Bank of Punjab & Trust Modaraba (Listed – Pakistan)" at bounding box center [551, 429] width 513 height 15
click at [449, 422] on li "Bank of Punjab (Listed – Pakistan)" at bounding box center [551, 429] width 513 height 15
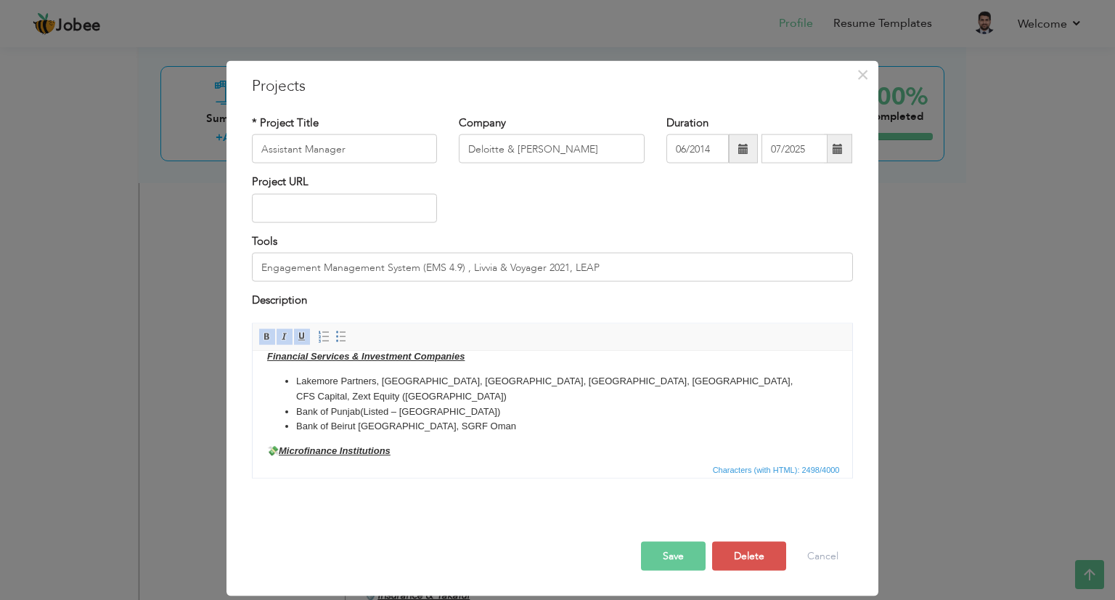
scroll to position [603, 0]
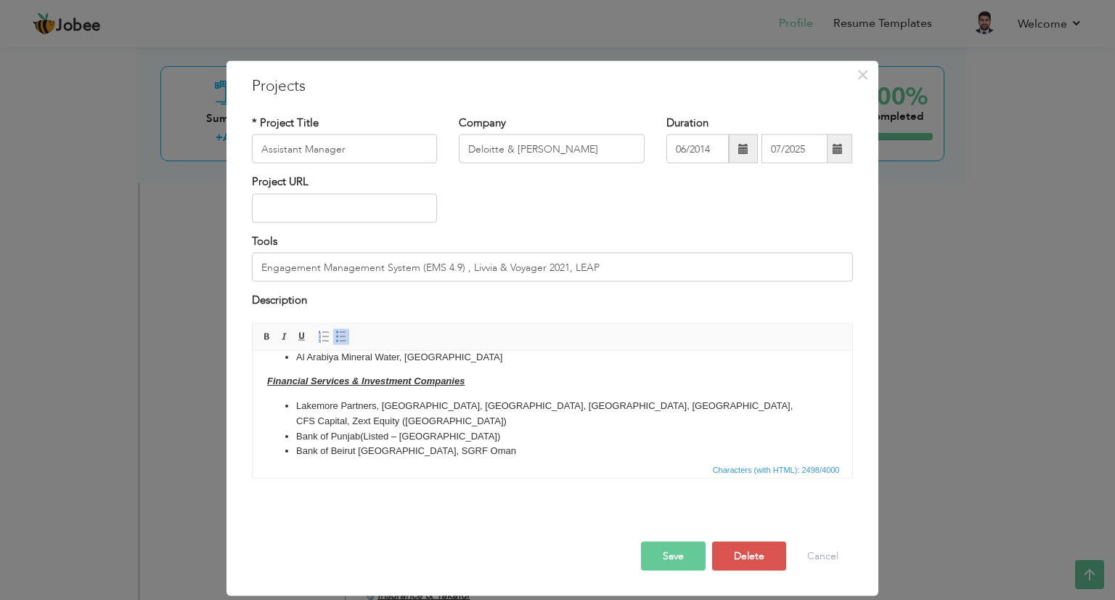
click at [381, 409] on li "Lakemore Partners, Edenhurst Capital, Branford Capital, FinMark, Dextera, CFS C…" at bounding box center [551, 413] width 513 height 30
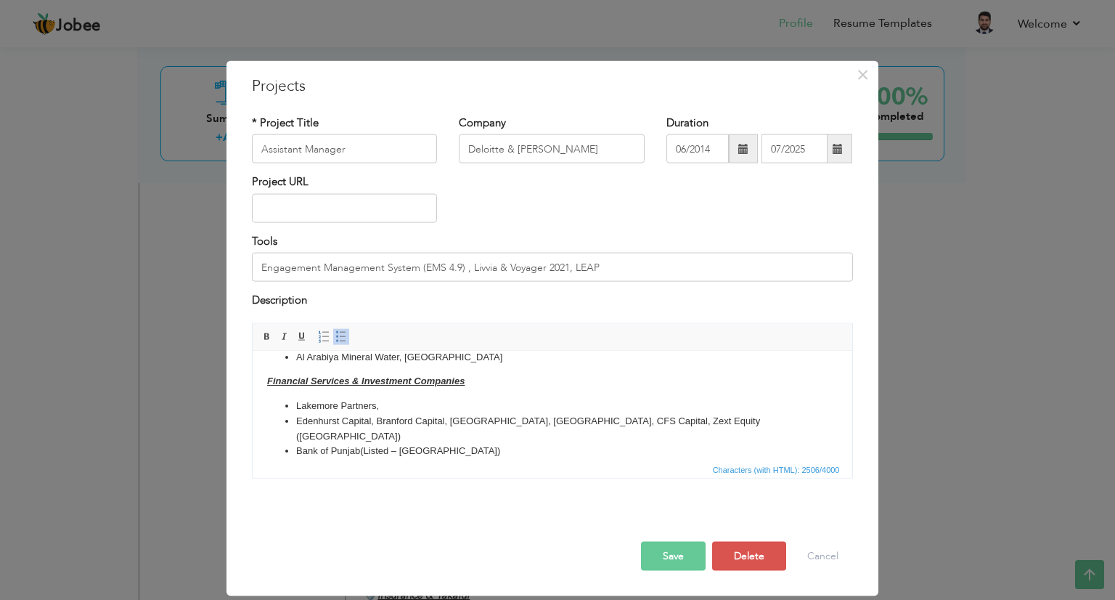
click at [370, 418] on li "Edenhurst Capital, Branford Capital, FinMark, Dextera, CFS Capital, Zext Equity…" at bounding box center [551, 428] width 513 height 30
click at [372, 422] on li "Edenhurst Capital, Branford Capital, FinMark, Dextera, CFS Capital, Zext Equity…" at bounding box center [551, 428] width 513 height 30
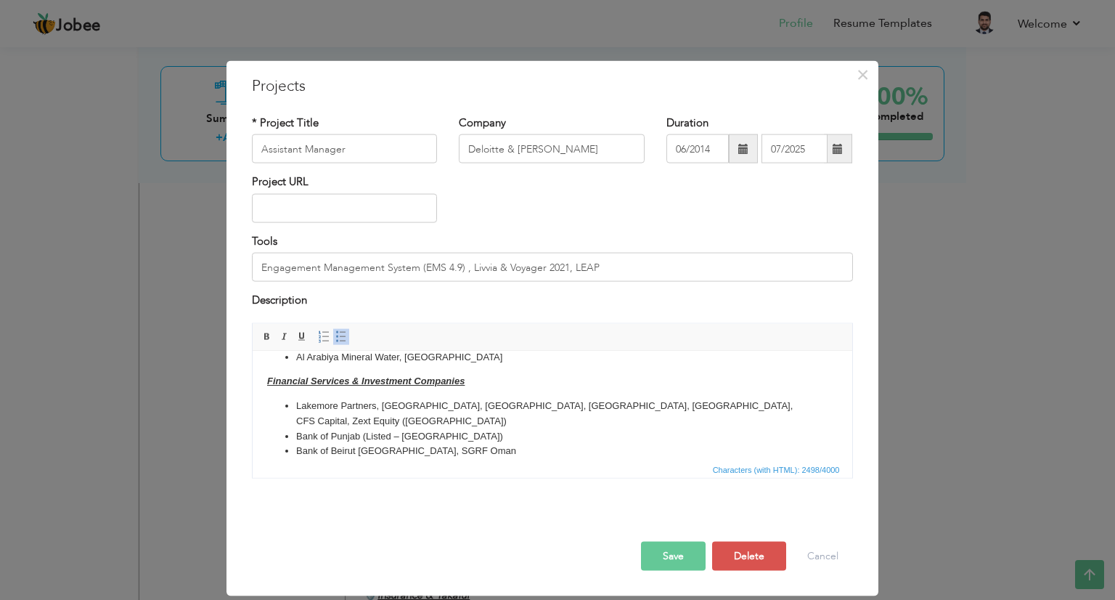
click at [682, 409] on li "Lakemore Partners, Edenhurst Capital, Branford Capital, FinMark, Dextera, CFS C…" at bounding box center [551, 413] width 513 height 30
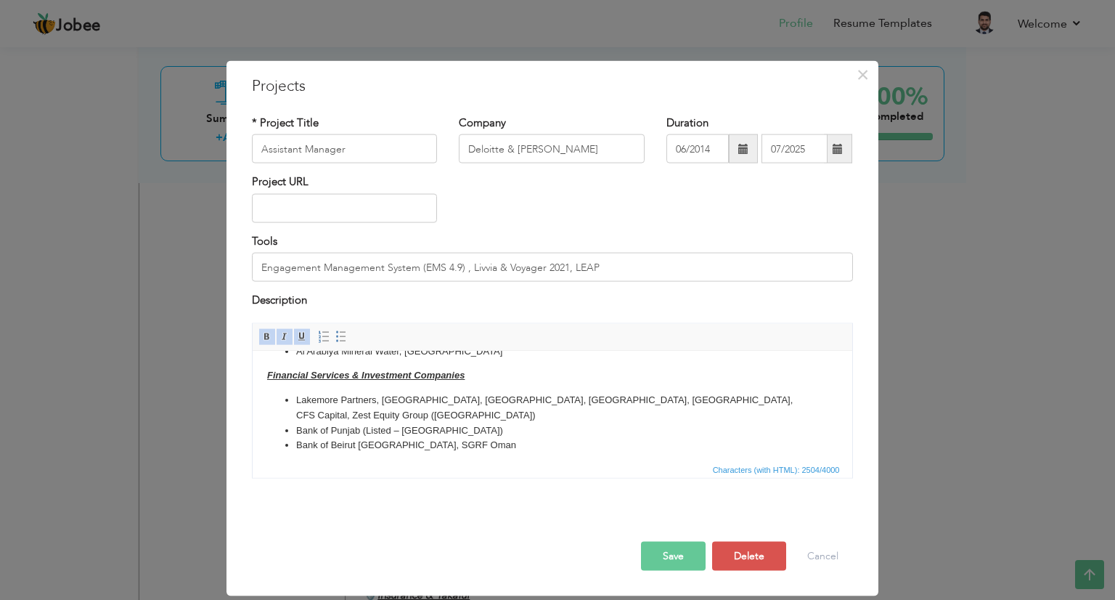
scroll to position [633, 0]
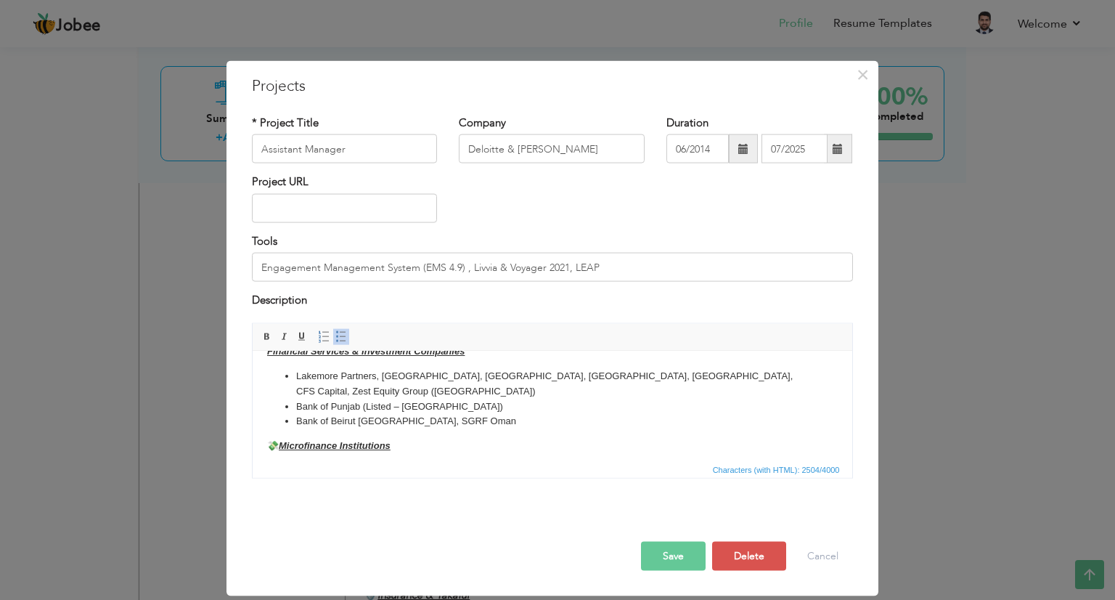
click at [393, 413] on li "Bank of Beirut Oman, SGRF Oman" at bounding box center [551, 420] width 513 height 15
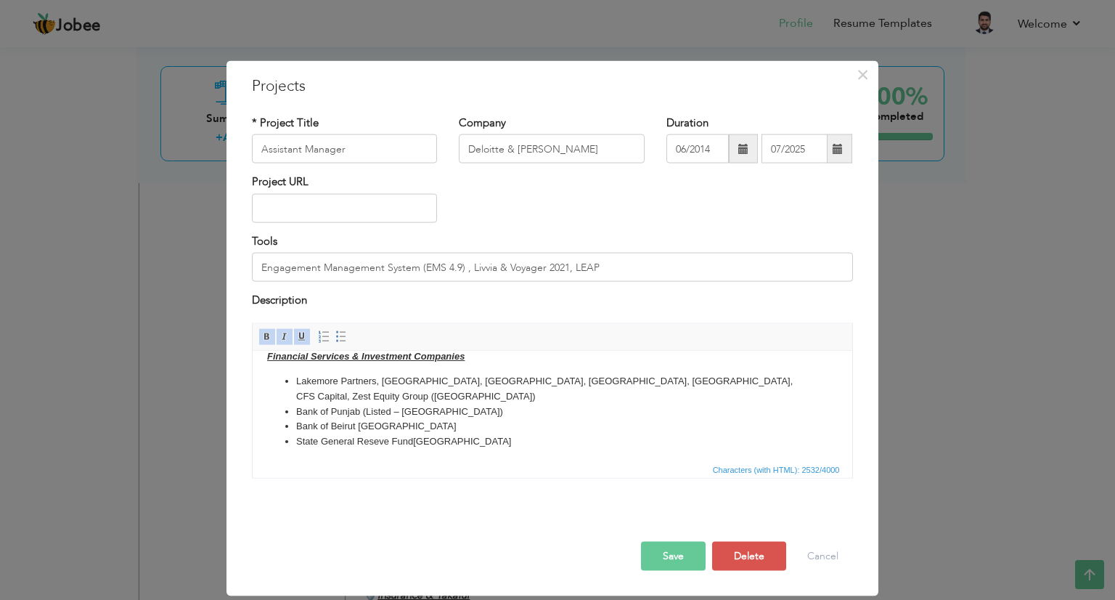
click at [534, 383] on li "Lakemore Partners, Edenhurst Capital, Branford Capital, FinMark, Dextera, CFS C…" at bounding box center [551, 388] width 513 height 30
click at [568, 380] on li "Lakemore Partners, Edenhurst Capital, Branford Capital, FinMark, Dextera, CFS C…" at bounding box center [551, 388] width 513 height 30
click at [641, 379] on li "Lakemore Partners, Edenhurst Capital, Branford Capital, FinMark Capital, Dexter…" at bounding box center [551, 388] width 513 height 30
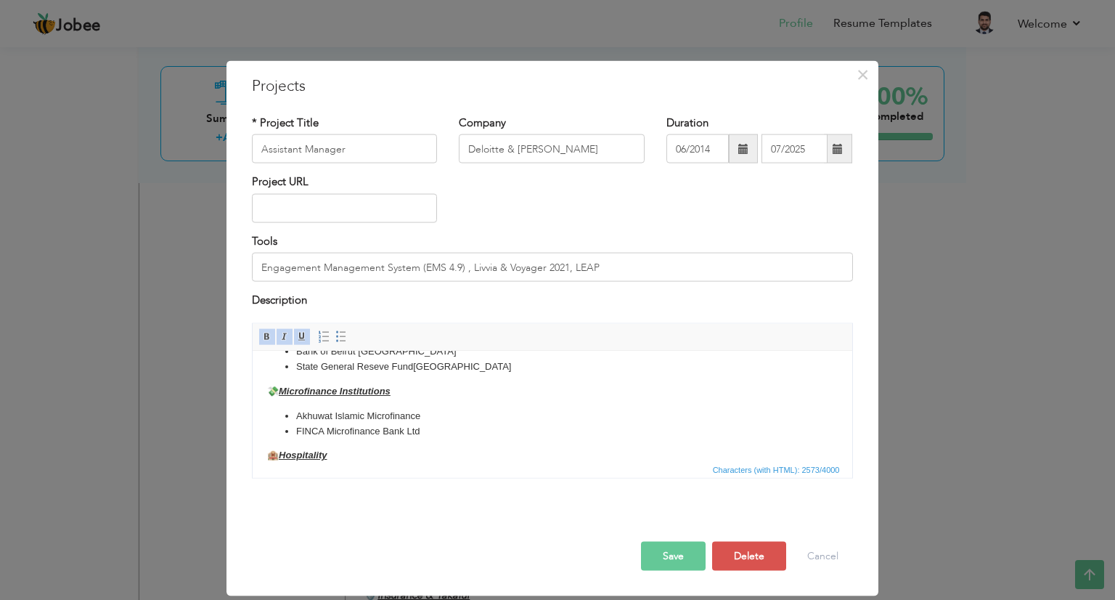
scroll to position [728, 0]
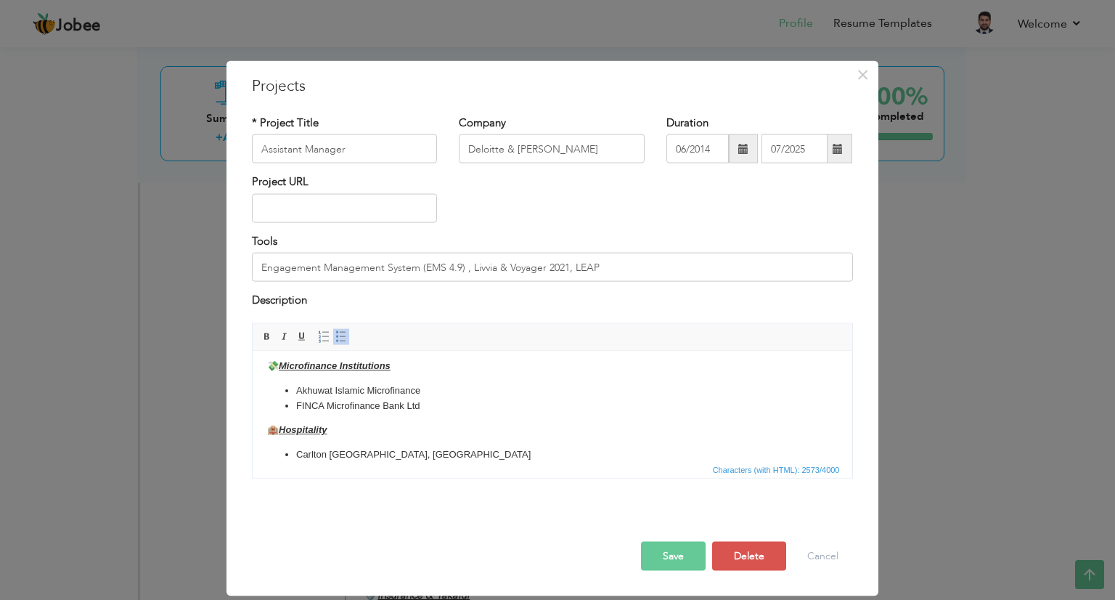
click at [287, 367] on u "Microfinance Institutions" at bounding box center [334, 364] width 112 height 11
click at [658, 548] on button "Save" at bounding box center [673, 555] width 65 height 29
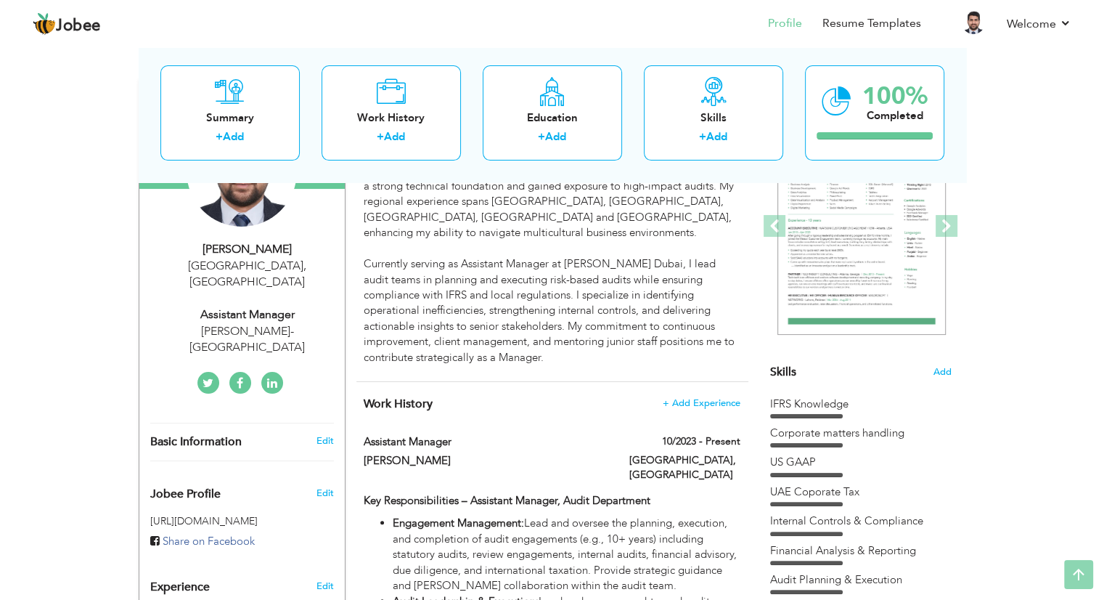
scroll to position [0, 0]
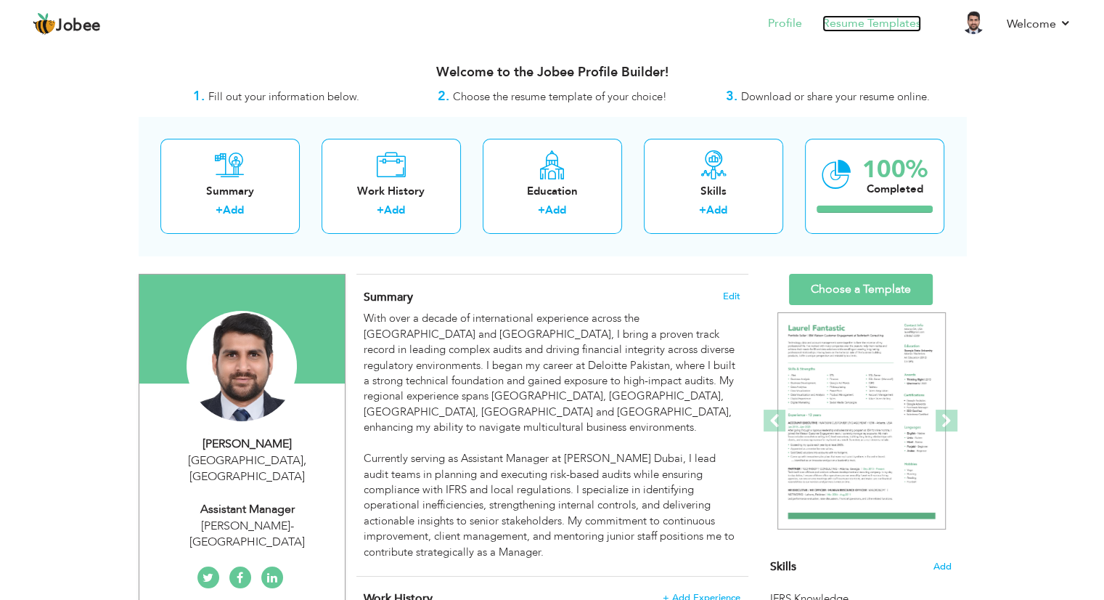
click at [848, 23] on link "Resume Templates" at bounding box center [871, 23] width 99 height 17
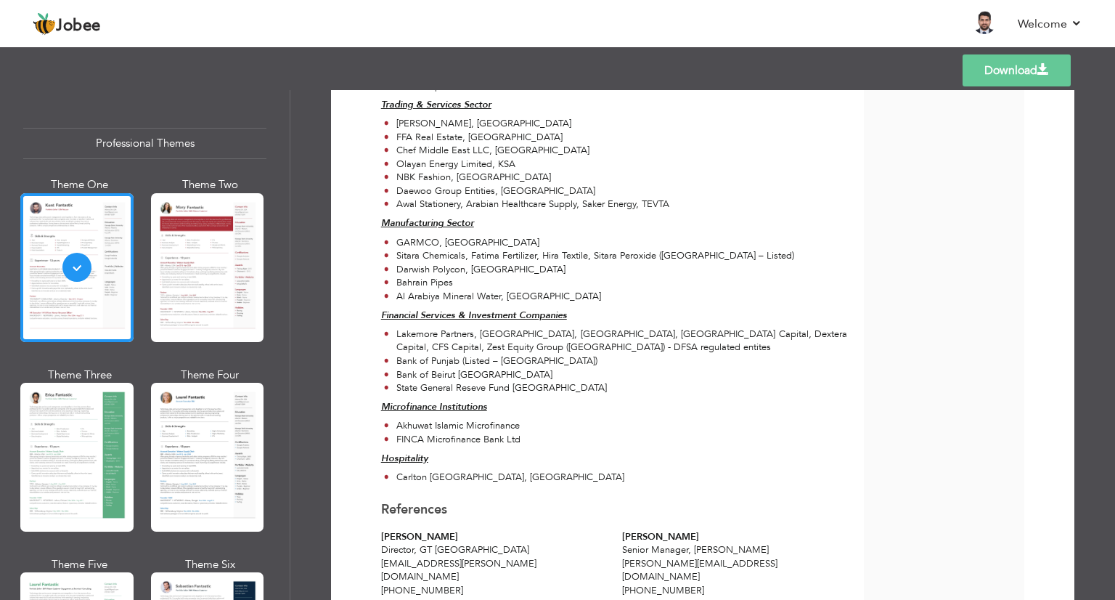
scroll to position [1937, 0]
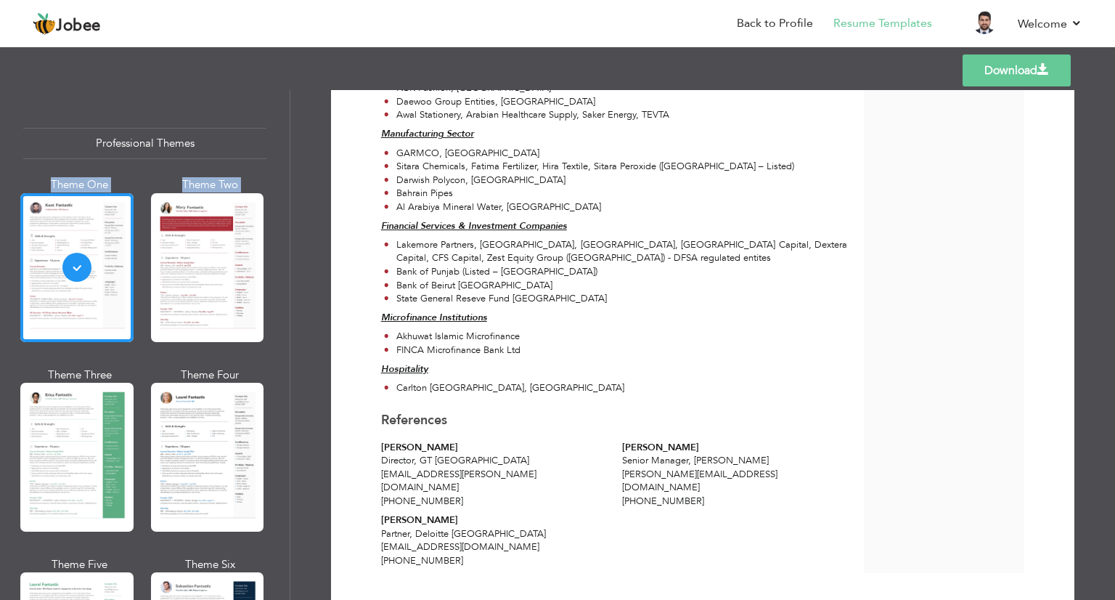
drag, startPoint x: 284, startPoint y: 151, endPoint x: 285, endPoint y: 213, distance: 61.7
click at [285, 213] on div "Professional Themes Theme One Theme Two Theme Three Theme Six" at bounding box center [145, 345] width 290 height 510
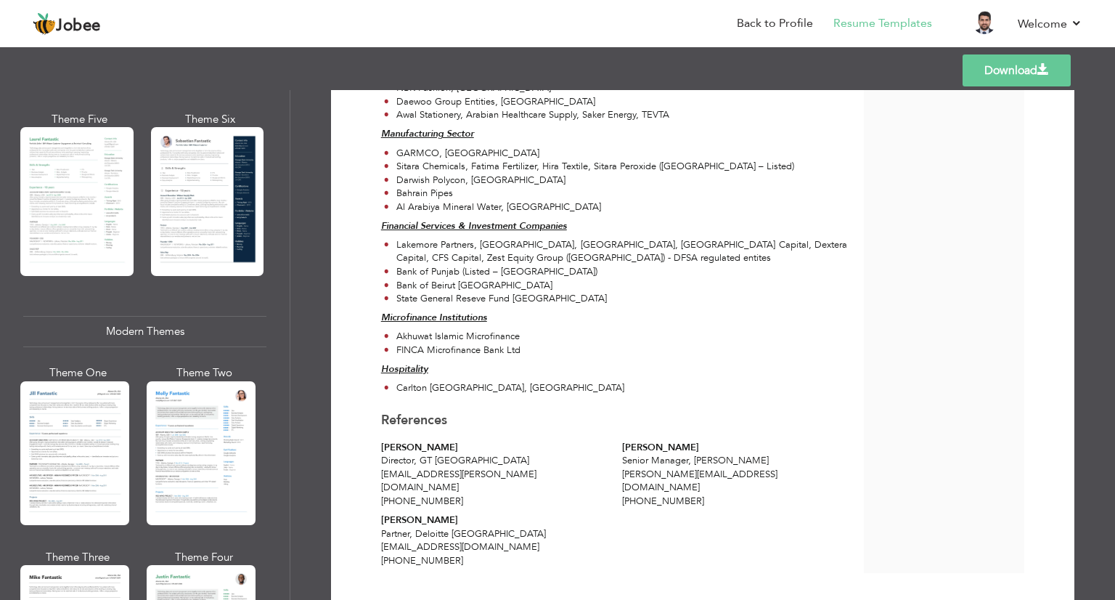
click at [270, 340] on div "Professional Themes Theme One Theme Two Theme Three Theme Six" at bounding box center [145, 345] width 290 height 510
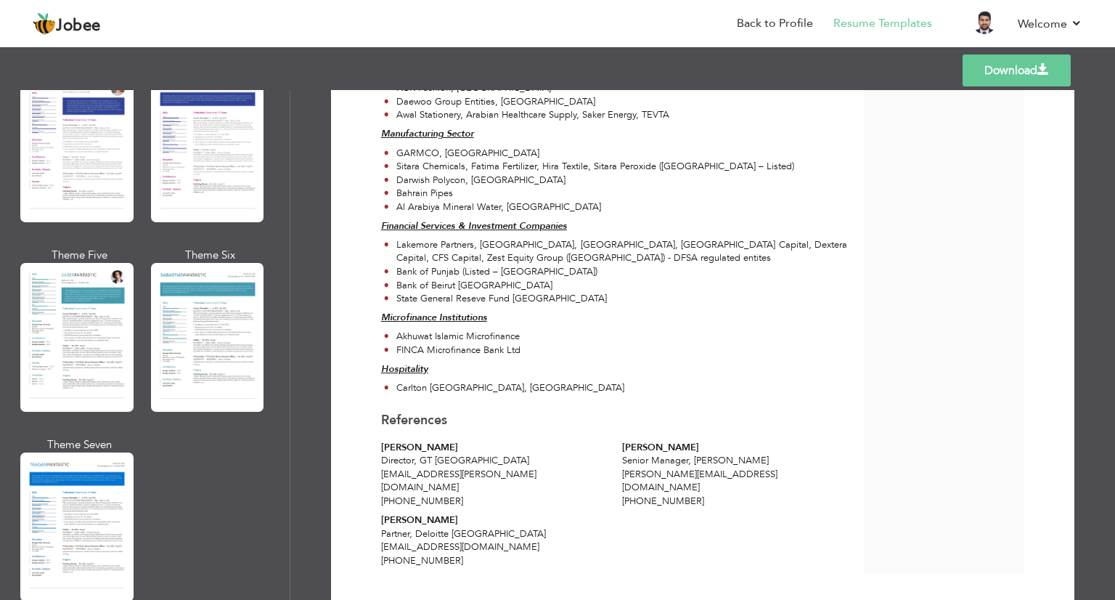
scroll to position [1562, 0]
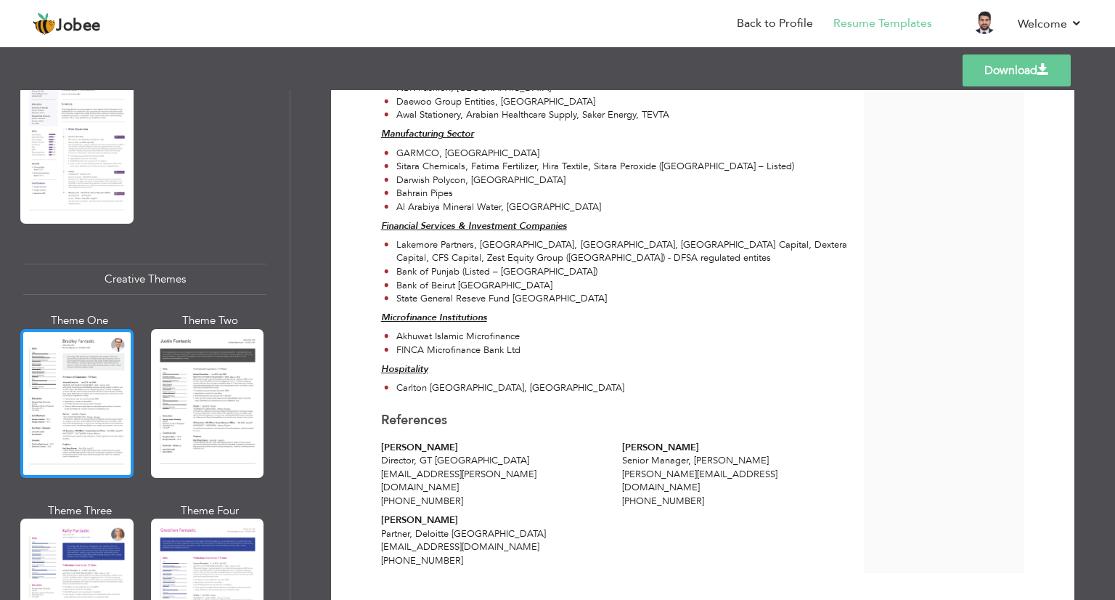
click at [61, 385] on div at bounding box center [76, 403] width 113 height 149
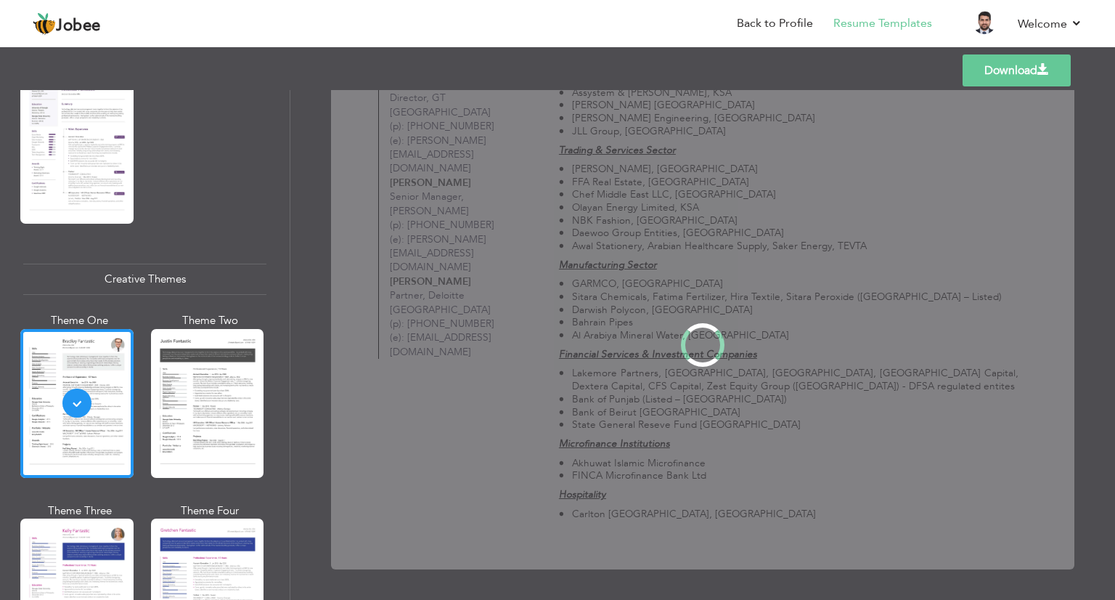
scroll to position [0, 0]
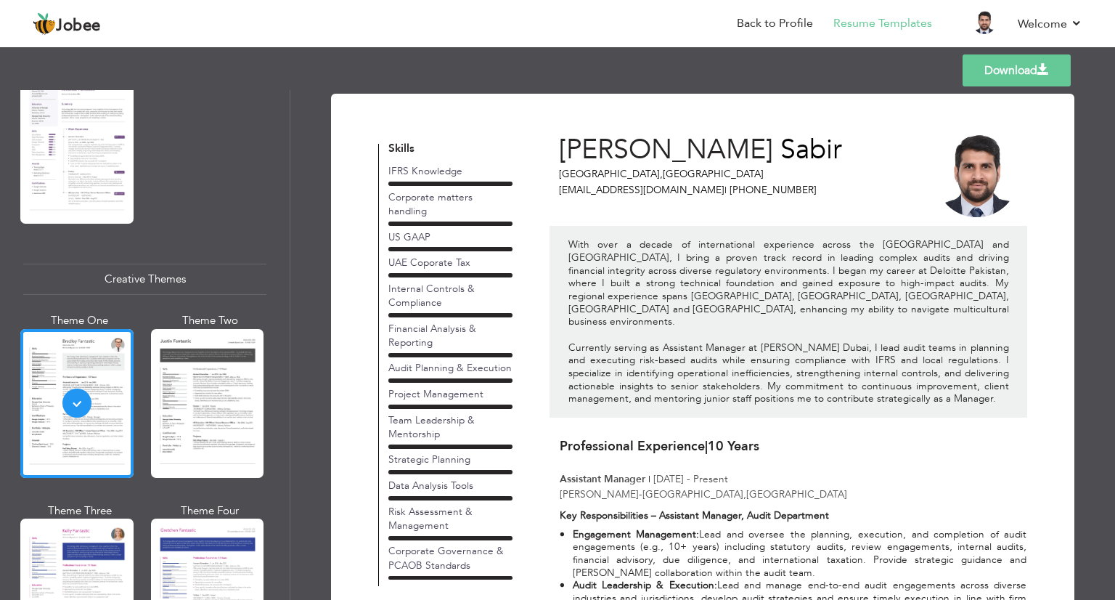
click at [1026, 75] on link "Download" at bounding box center [1017, 70] width 108 height 32
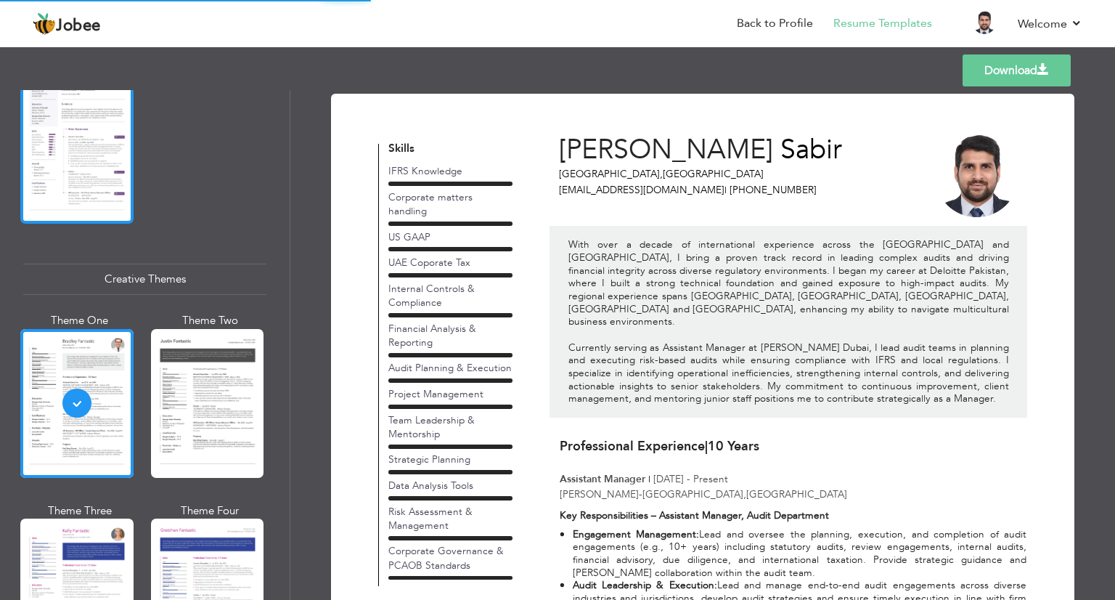
click at [60, 172] on div at bounding box center [76, 149] width 113 height 149
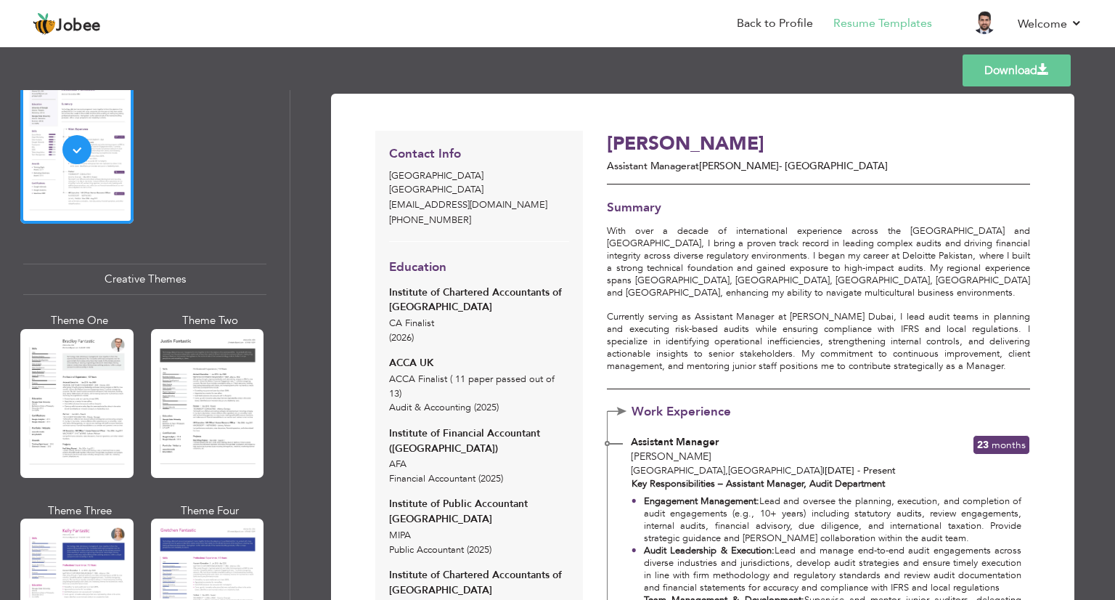
click at [1029, 65] on link "Download" at bounding box center [1017, 70] width 108 height 32
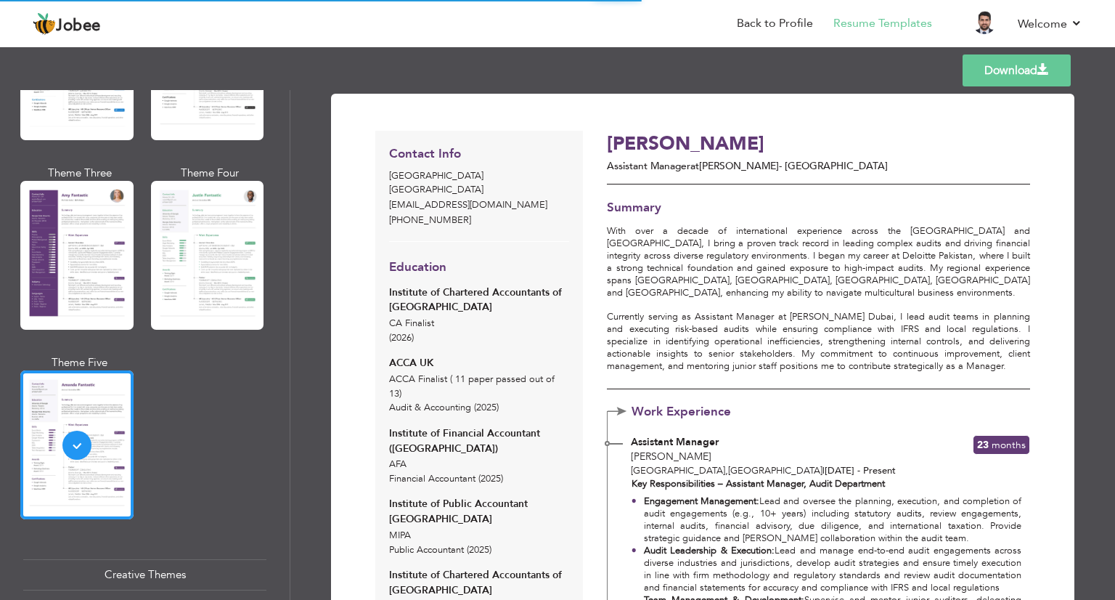
scroll to position [1246, 0]
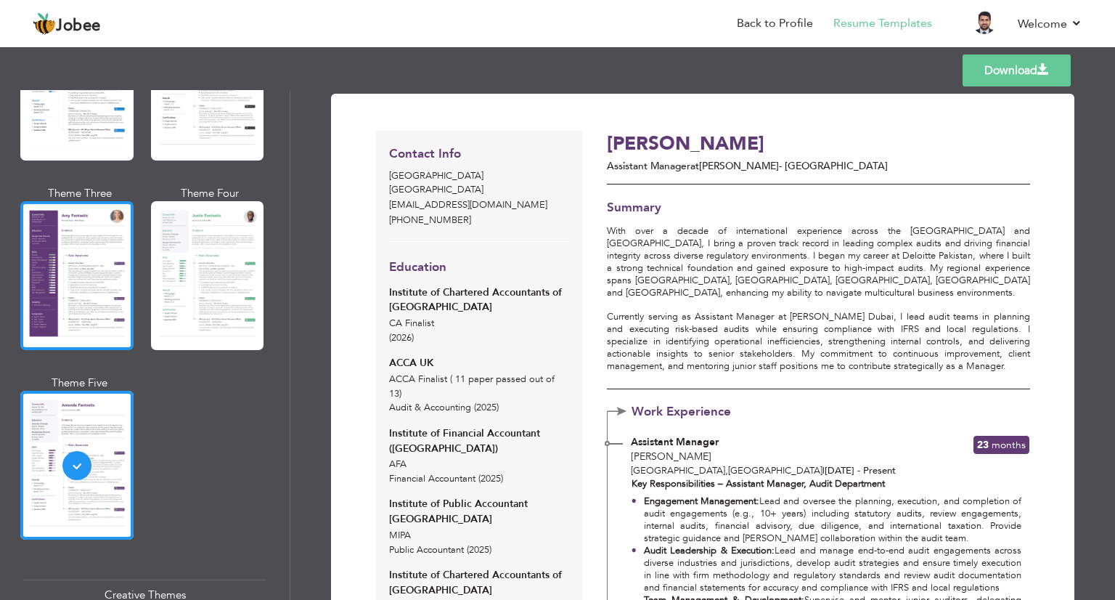
click at [75, 224] on div at bounding box center [76, 275] width 113 height 149
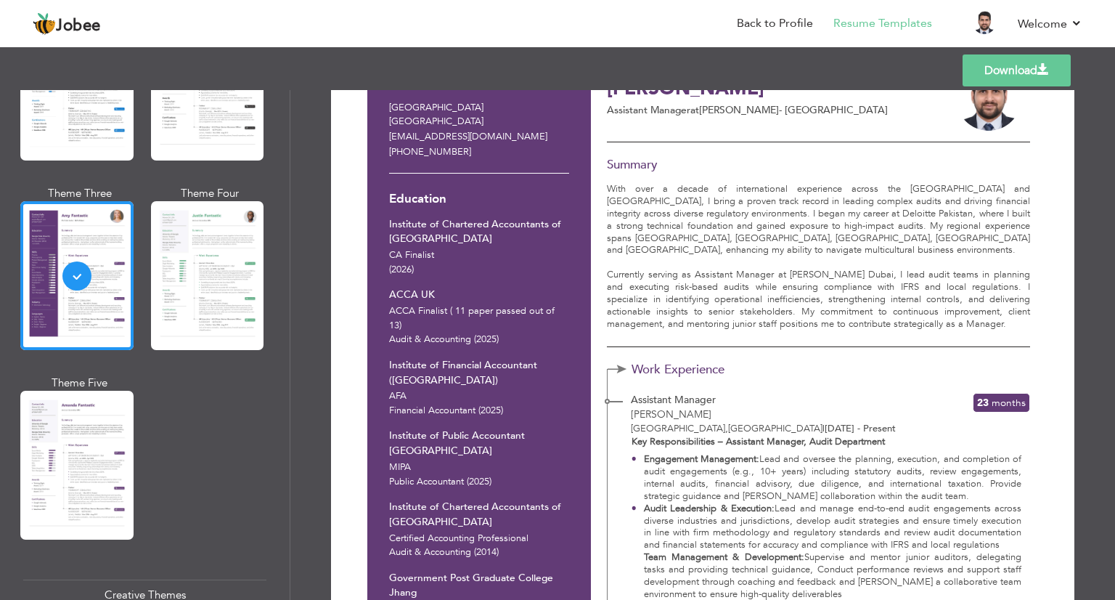
scroll to position [0, 0]
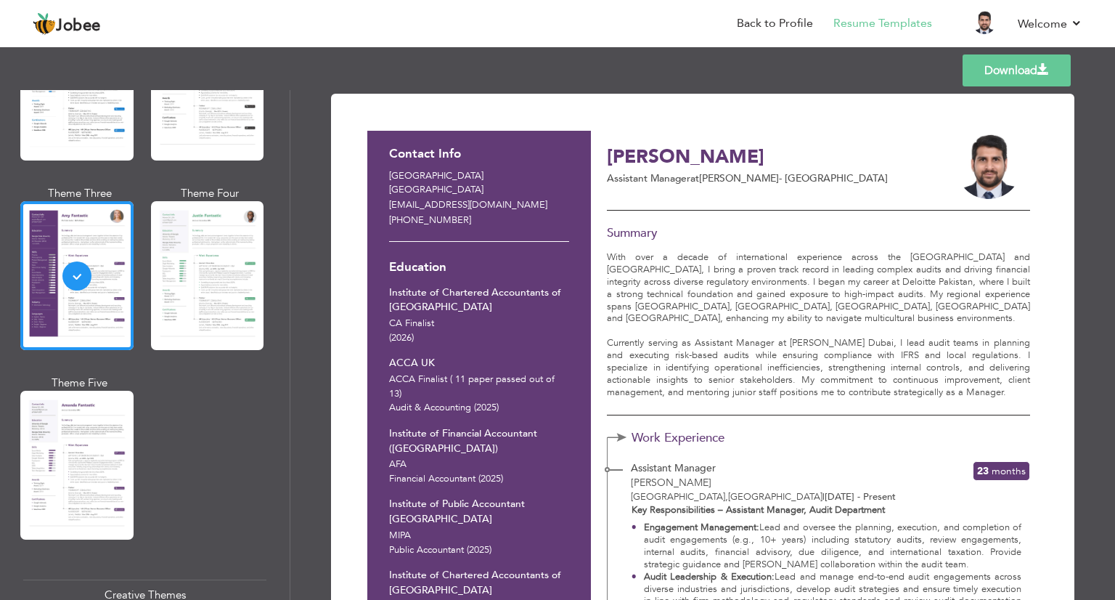
click at [1023, 73] on link "Download" at bounding box center [1017, 70] width 108 height 32
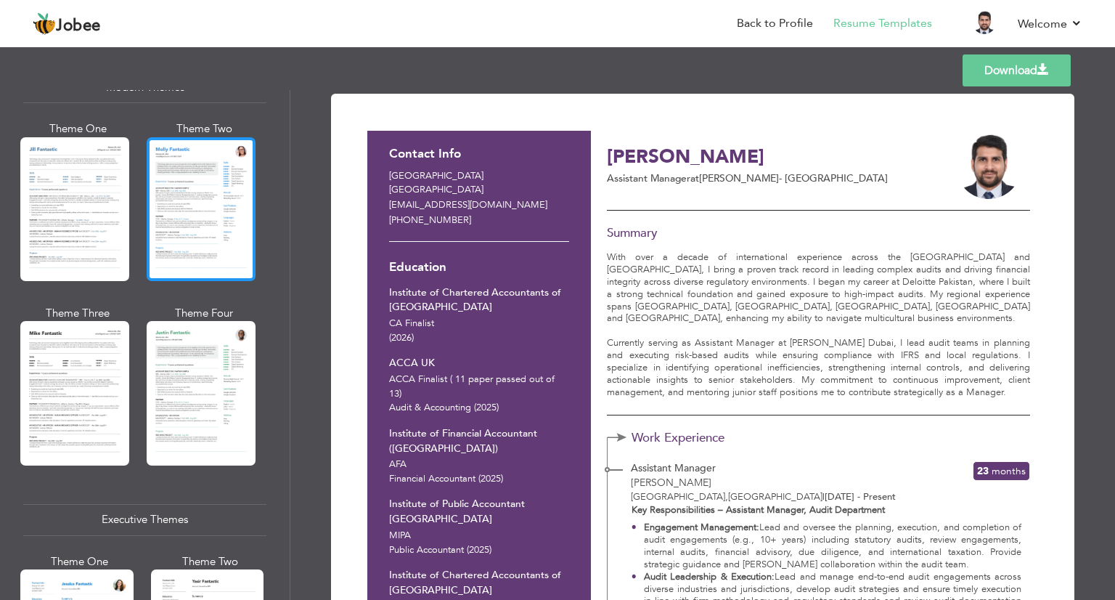
scroll to position [693, 0]
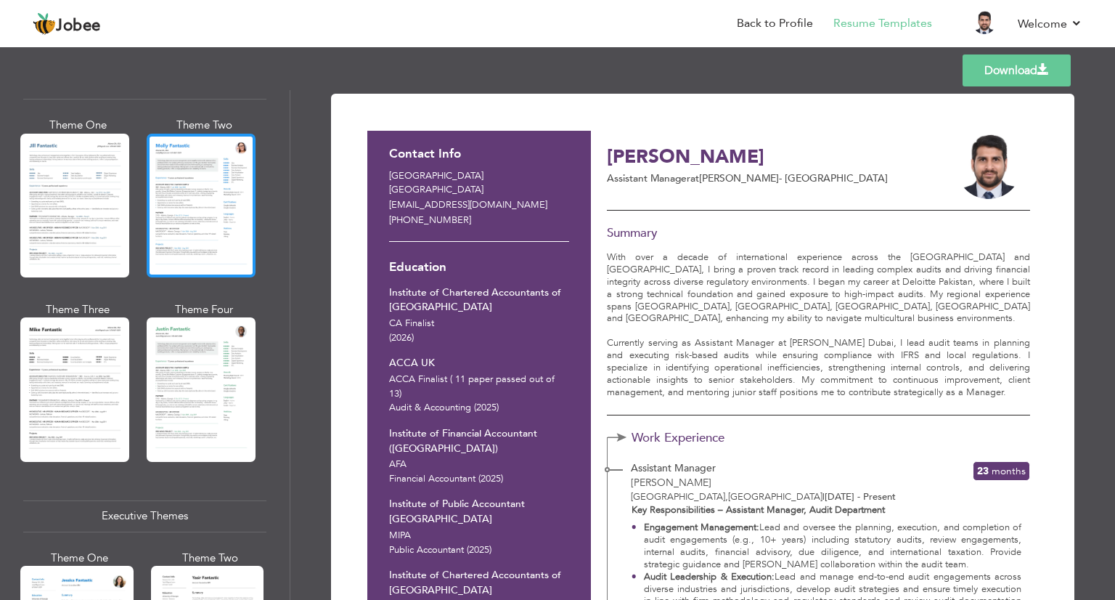
click at [203, 204] on div at bounding box center [201, 206] width 109 height 144
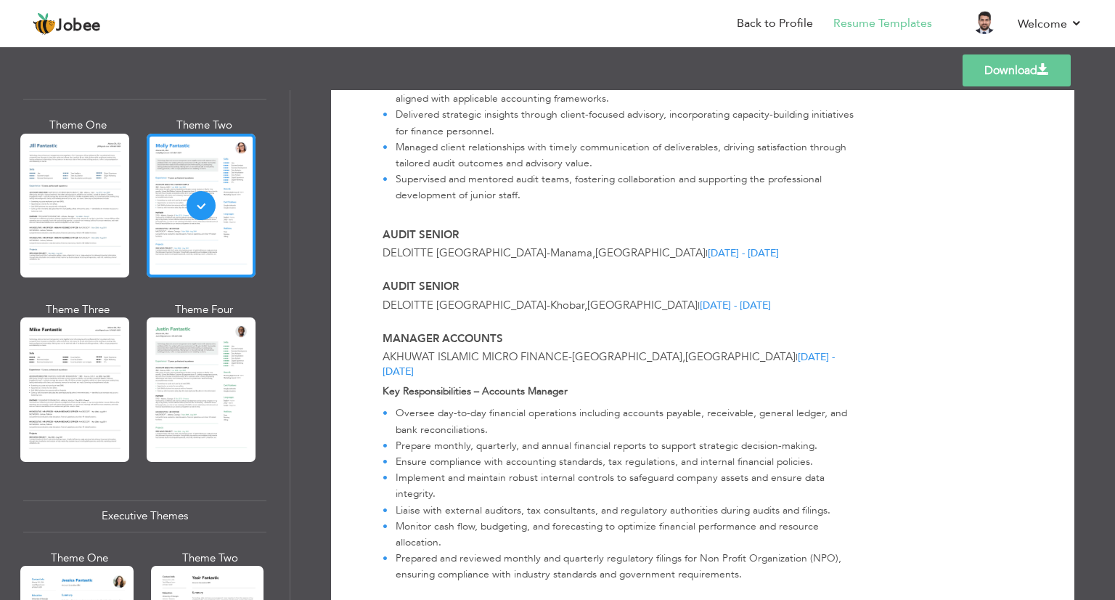
scroll to position [1000, 0]
